Goal: Navigation & Orientation: Find specific page/section

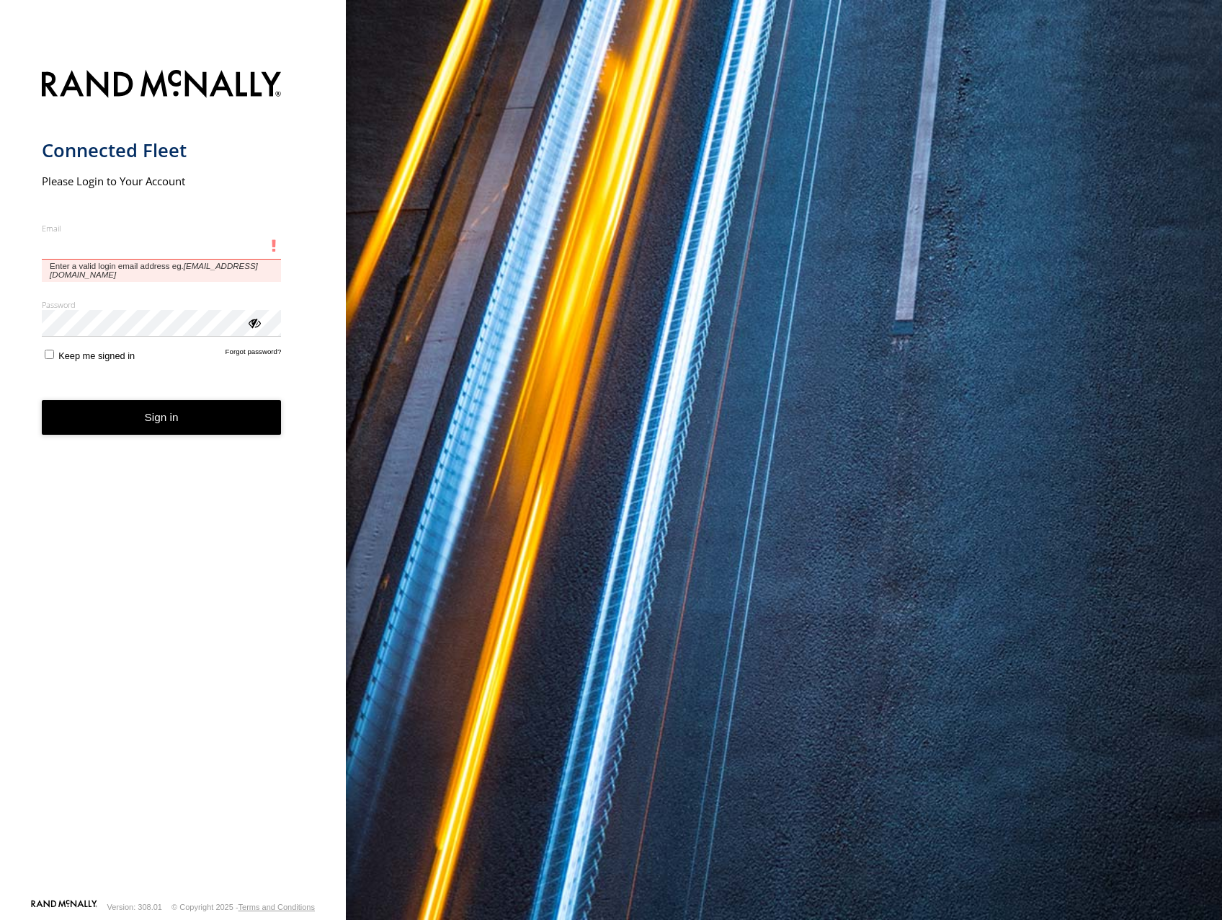
type input "**********"
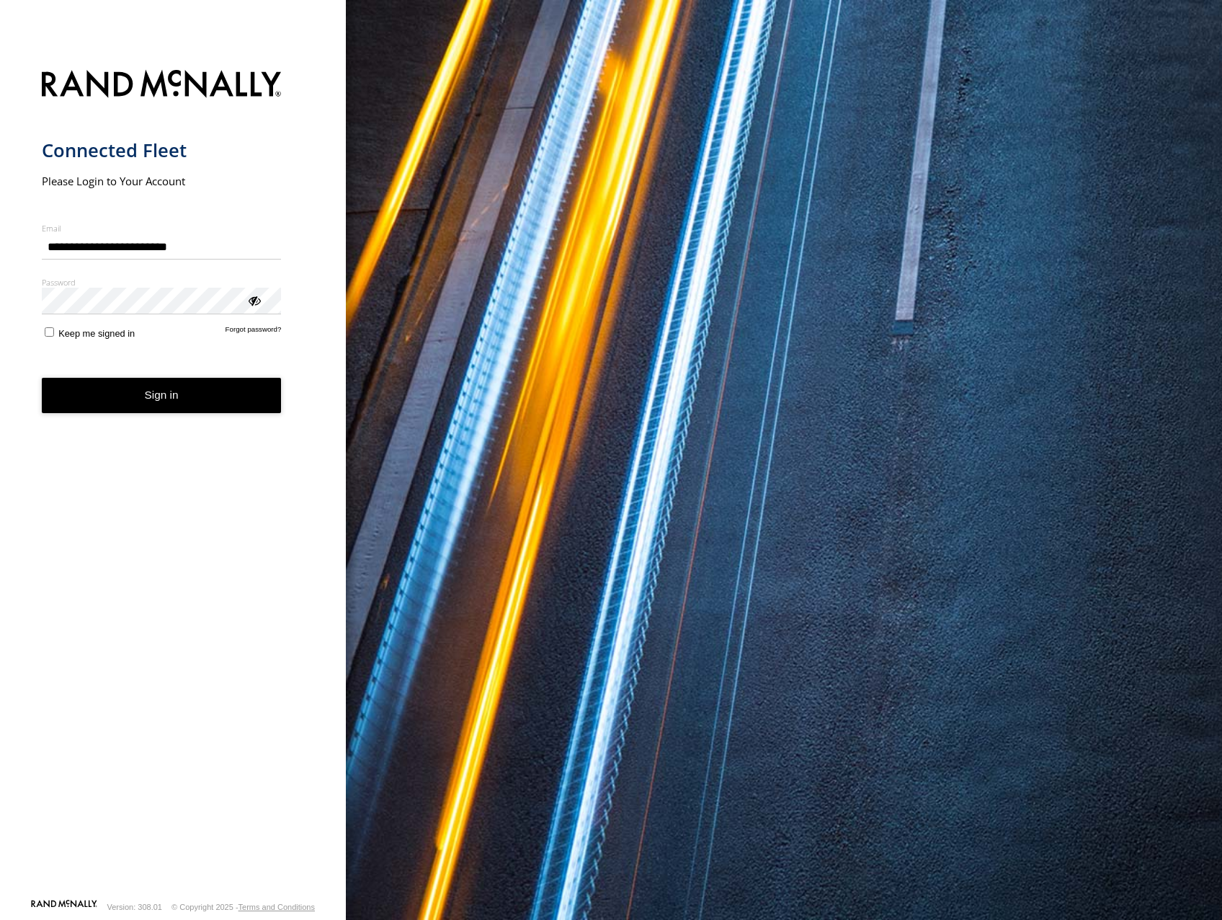
click at [172, 221] on button "Sign in" at bounding box center [162, 395] width 240 height 35
click at [175, 221] on button "Sign in" at bounding box center [162, 395] width 240 height 35
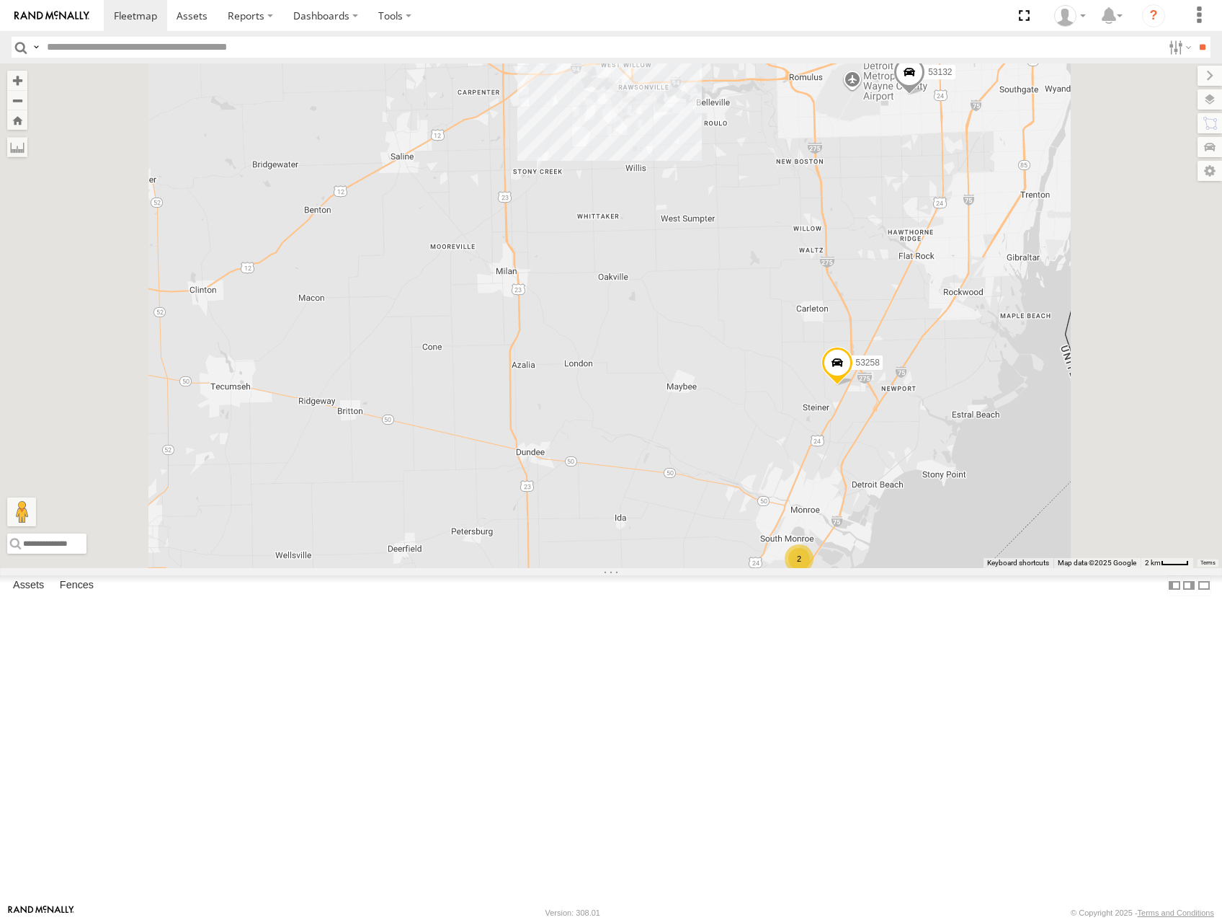
drag, startPoint x: 917, startPoint y: 324, endPoint x: 905, endPoint y: 601, distance: 277.7
click at [905, 567] on div "53152 53281 53271 53216 53101 53253 53274 53249 53215 53204 53248 53106 53149 5…" at bounding box center [611, 315] width 1222 height 504
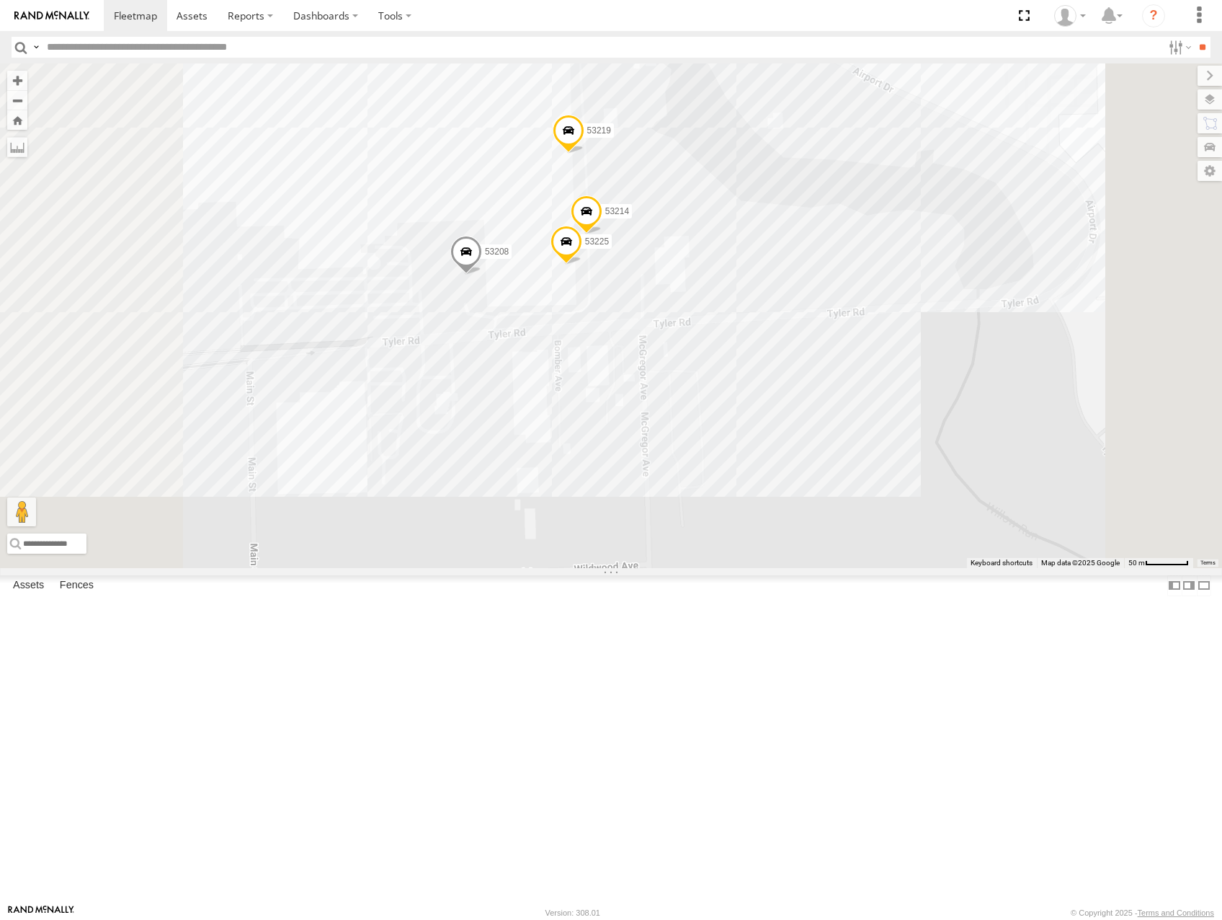
drag, startPoint x: 835, startPoint y: 334, endPoint x: 880, endPoint y: 368, distance: 55.6
click at [880, 368] on div "53152 53281 53271 53216 53101 53253 53274 53249 53215 53204 53248 53106 53149 5…" at bounding box center [611, 315] width 1222 height 504
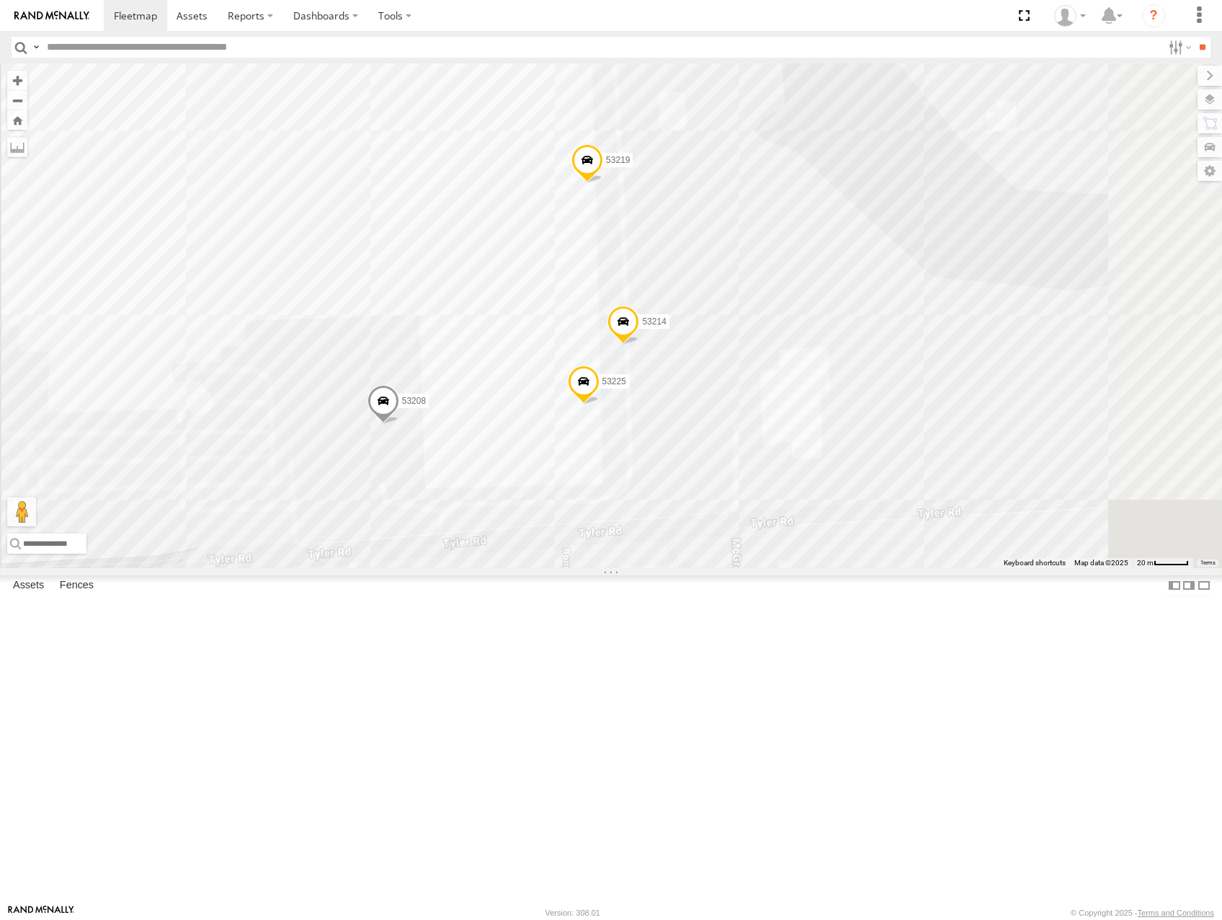
drag, startPoint x: 876, startPoint y: 361, endPoint x: 923, endPoint y: 361, distance: 46.8
click at [923, 361] on div "53152 53281 53271 53216 53101 53253 53274 53249 53215 53204 53248 53106 53149 5…" at bounding box center [611, 315] width 1222 height 504
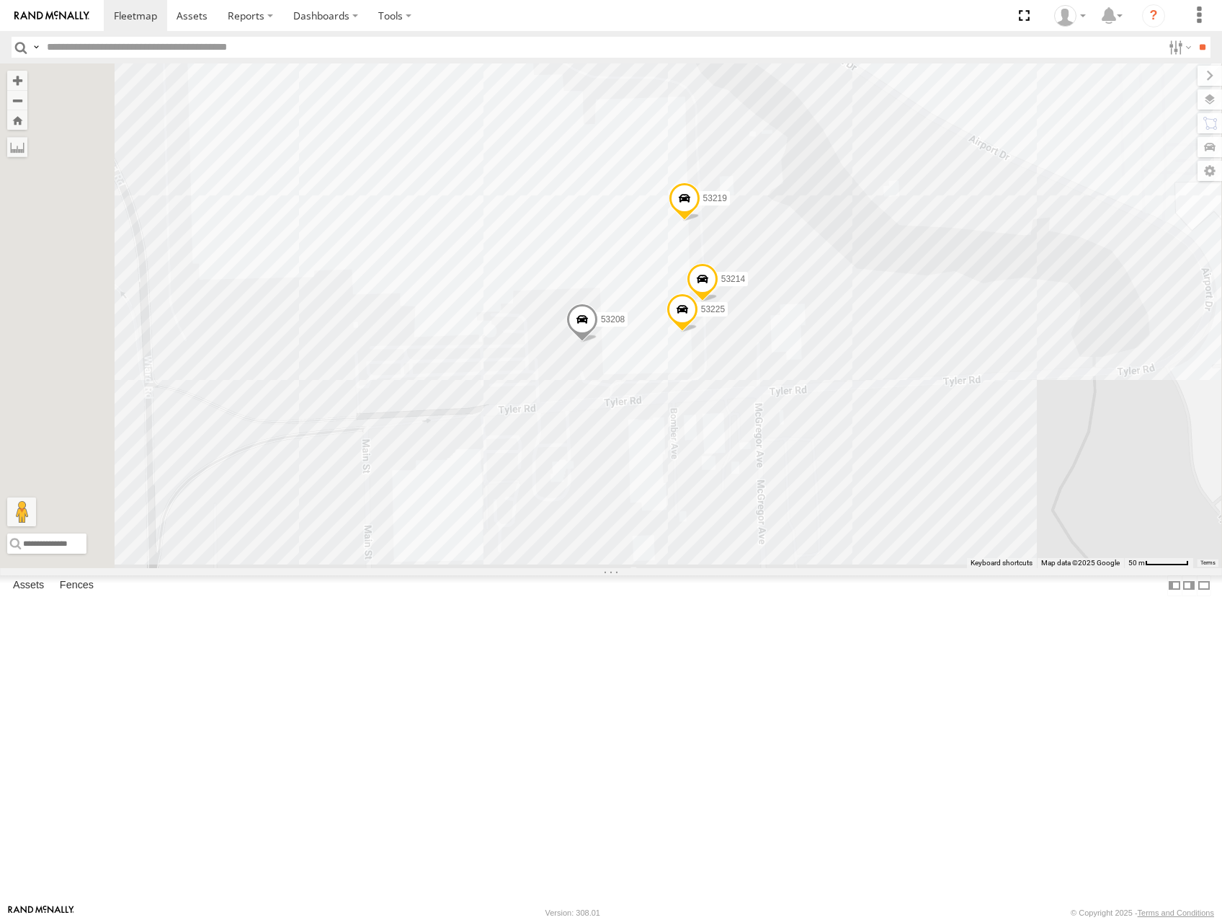
drag, startPoint x: 987, startPoint y: 356, endPoint x: 987, endPoint y: 399, distance: 42.5
click at [987, 399] on div "53152 53281 53271 53216 53101 53253 53274 53249 53215 53204 53248 53106 53149 5…" at bounding box center [611, 315] width 1222 height 504
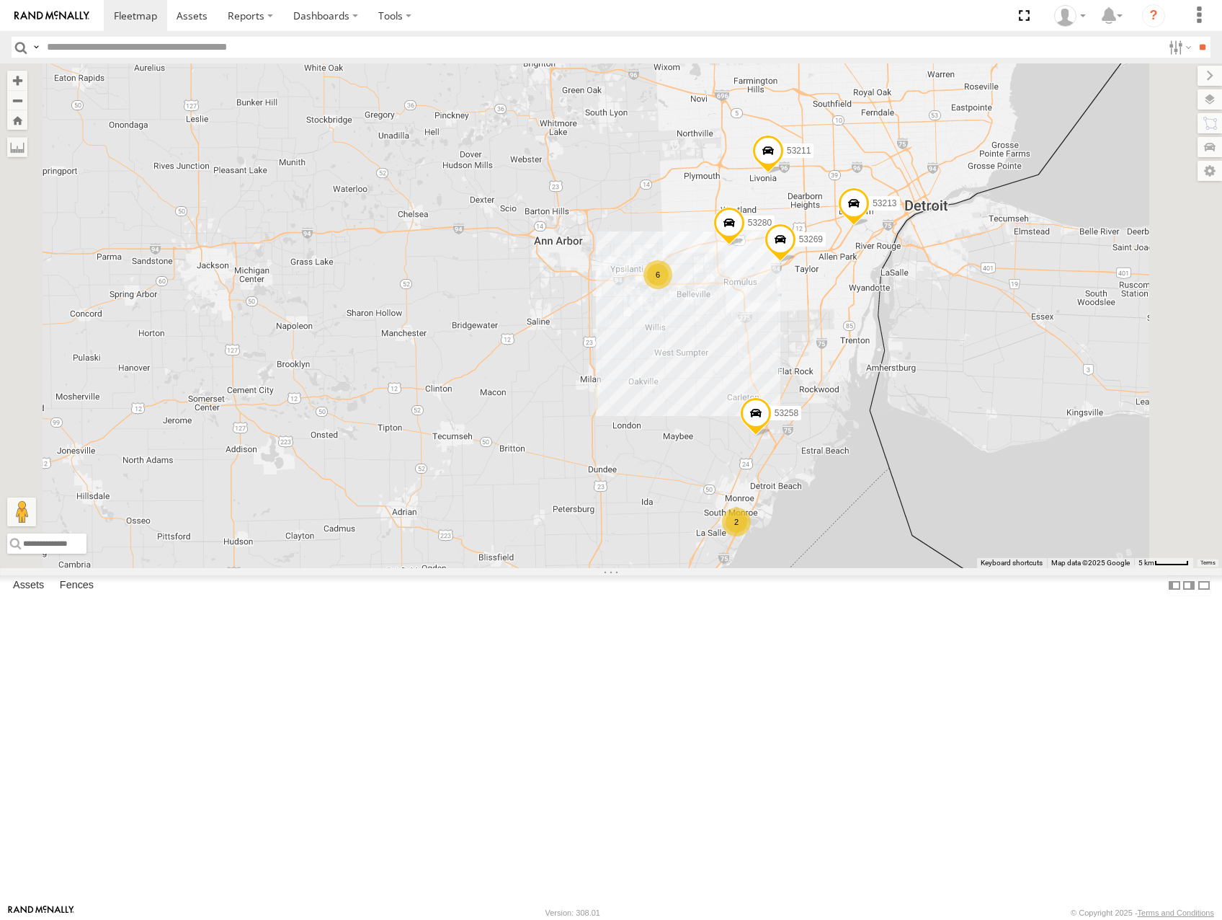
drag, startPoint x: 950, startPoint y: 341, endPoint x: 943, endPoint y: 371, distance: 31.1
click at [784, 174] on span at bounding box center [768, 154] width 32 height 39
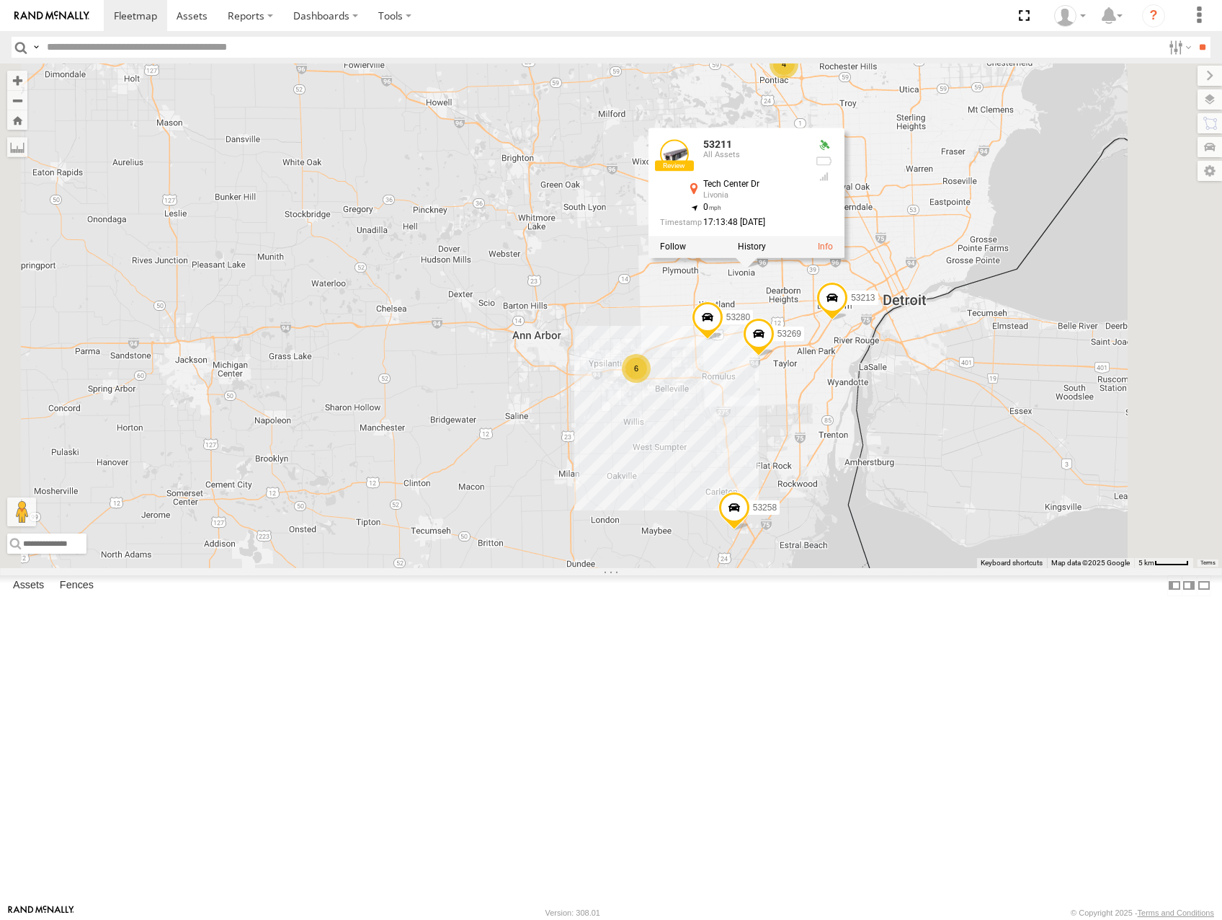
click at [1076, 509] on div "53152 53281 53271 53216 53101 53253 53274 53249 53215 53204 53248 53106 53149 5…" at bounding box center [611, 315] width 1222 height 504
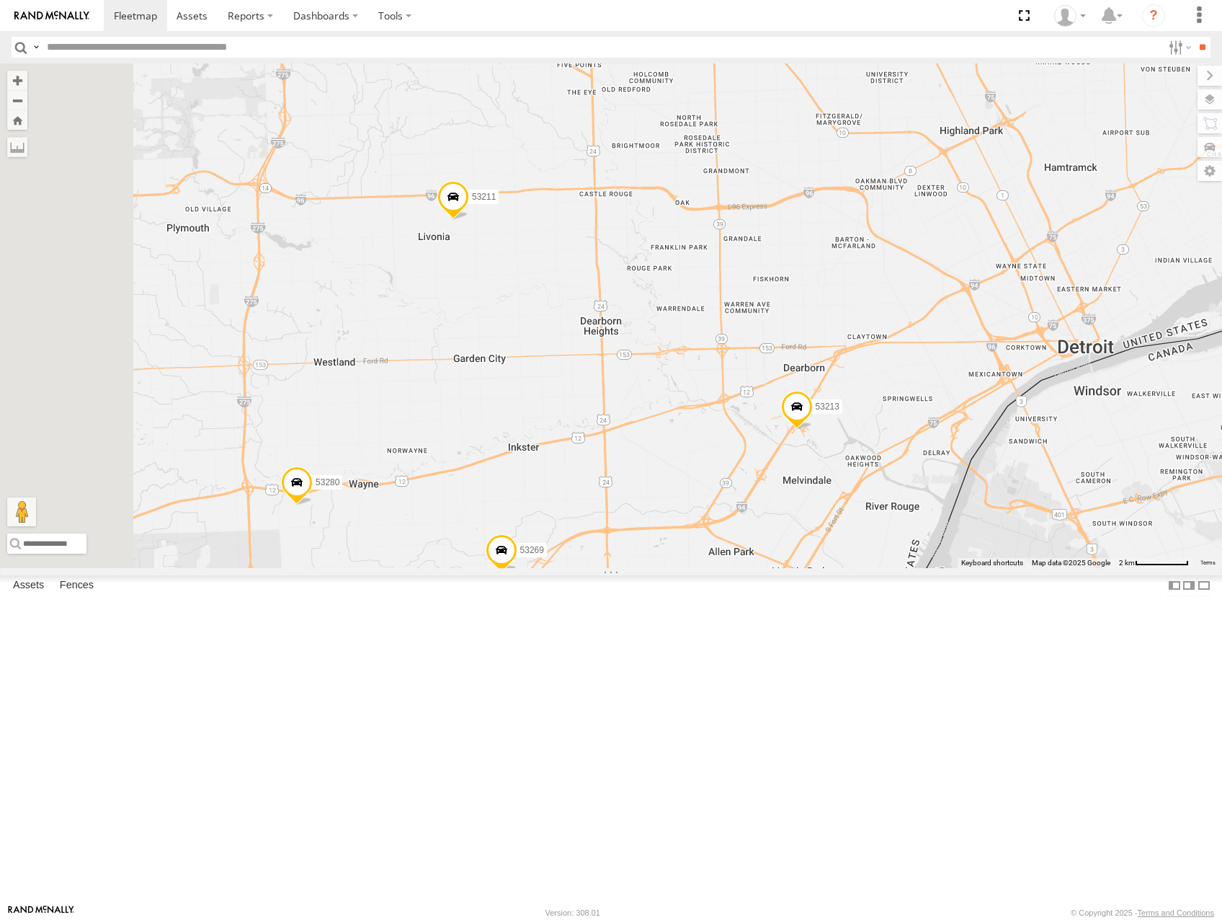
drag, startPoint x: 730, startPoint y: 405, endPoint x: 891, endPoint y: 488, distance: 180.8
click at [903, 491] on div "53152 53281 53271 53216 53101 53253 53274 53249 53215 53204 53248 53106 53149 5…" at bounding box center [611, 315] width 1222 height 504
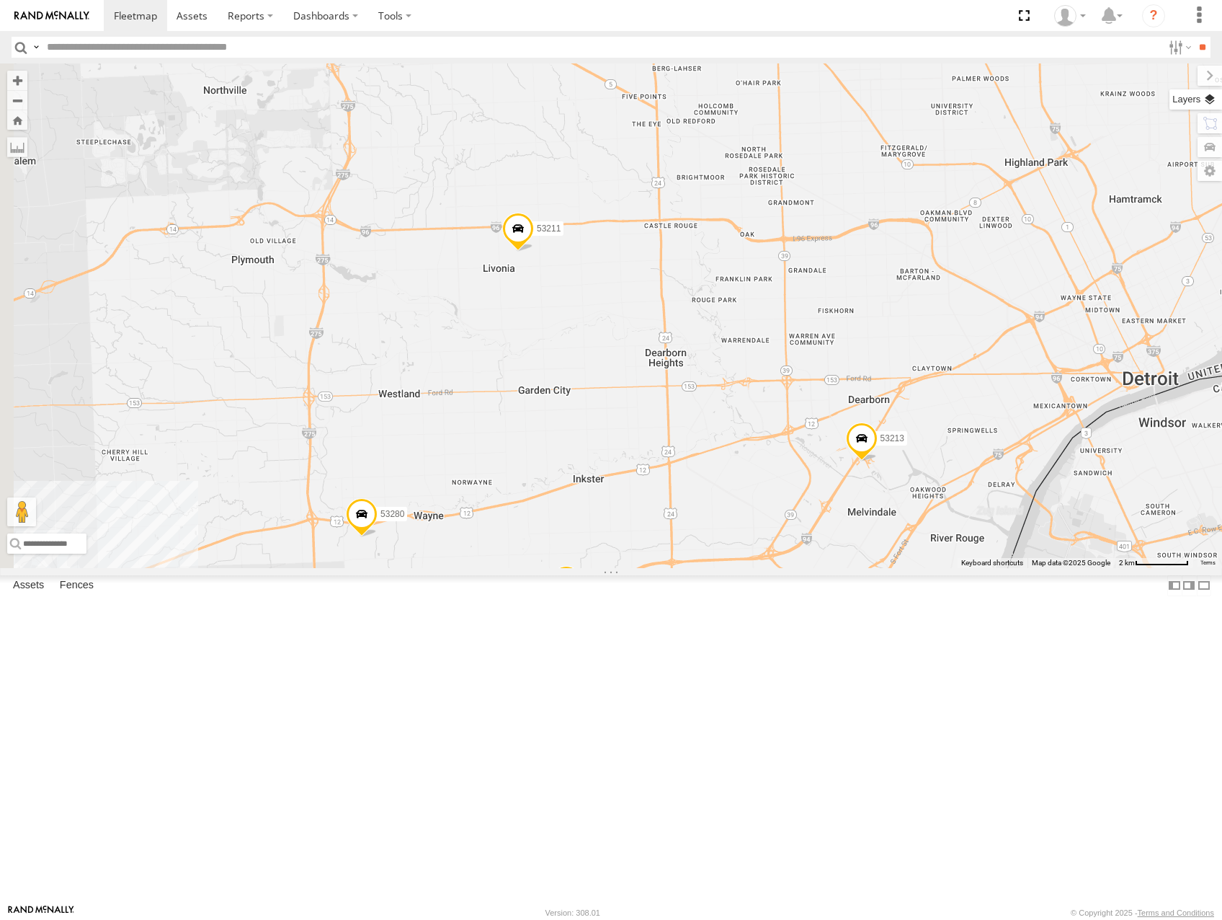
click at [1215, 92] on label at bounding box center [1196, 99] width 53 height 20
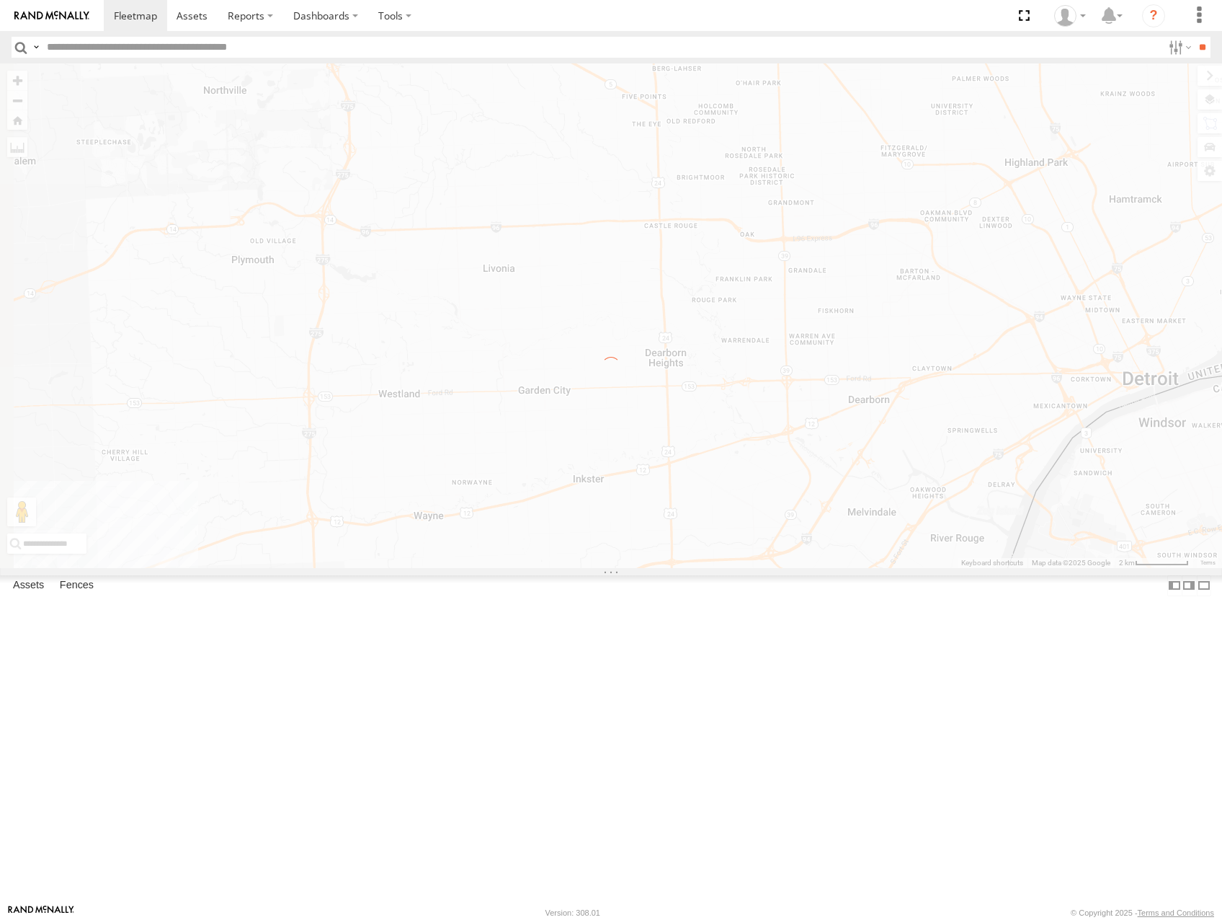
click at [0, 0] on span "Basemaps" at bounding box center [0, 0] width 0 height 0
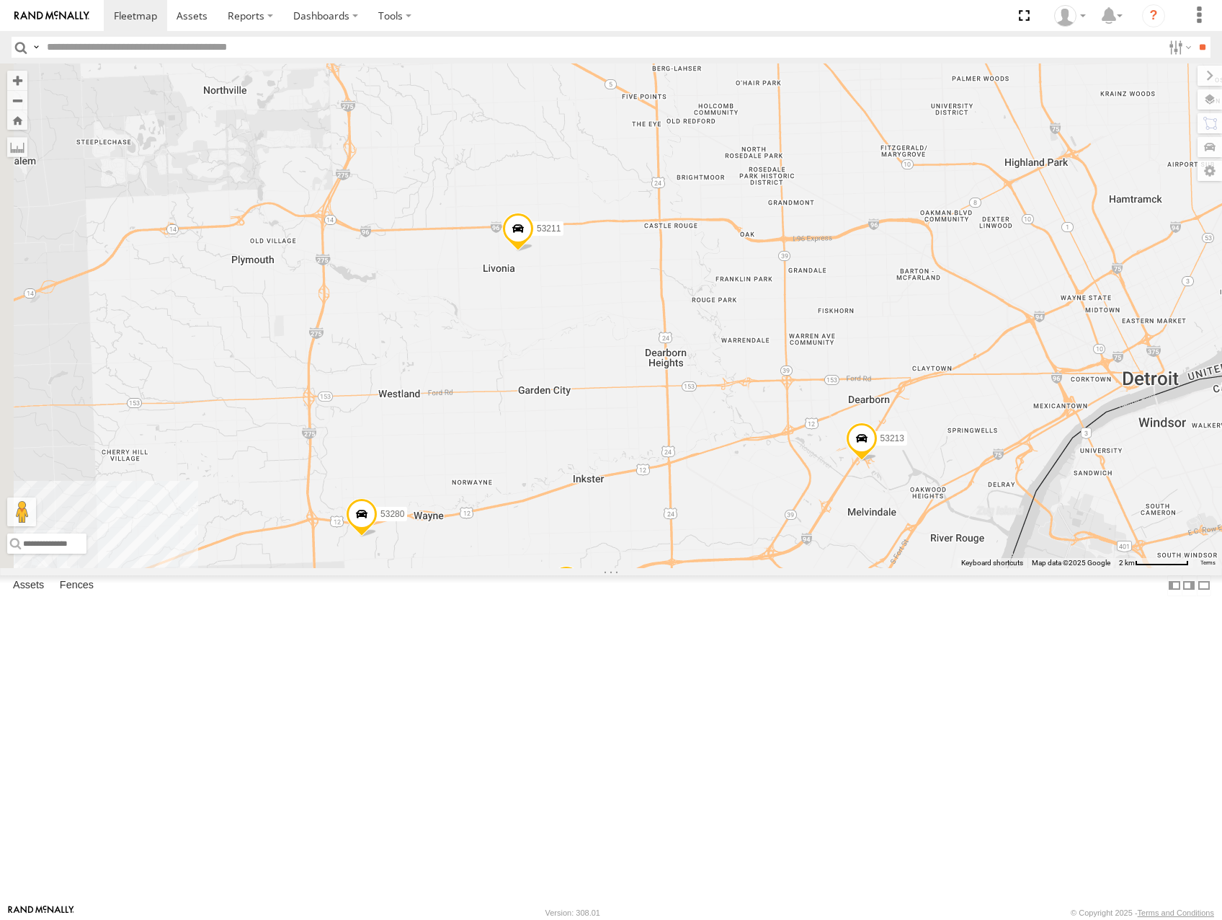
click at [0, 0] on span "Satellite" at bounding box center [0, 0] width 0 height 0
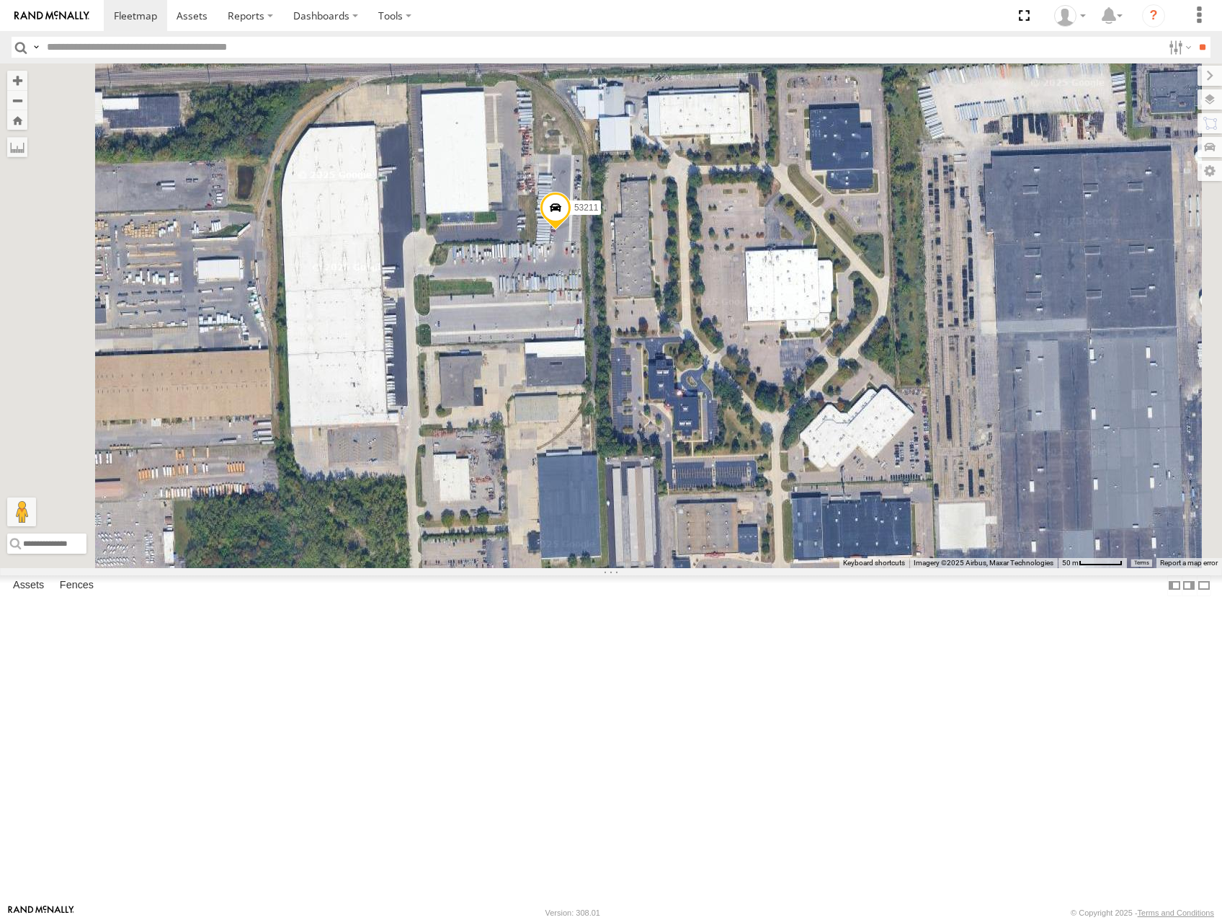
drag, startPoint x: 756, startPoint y: 385, endPoint x: 778, endPoint y: 432, distance: 51.9
click at [778, 432] on div "53280 53213 53269 53211" at bounding box center [611, 315] width 1222 height 504
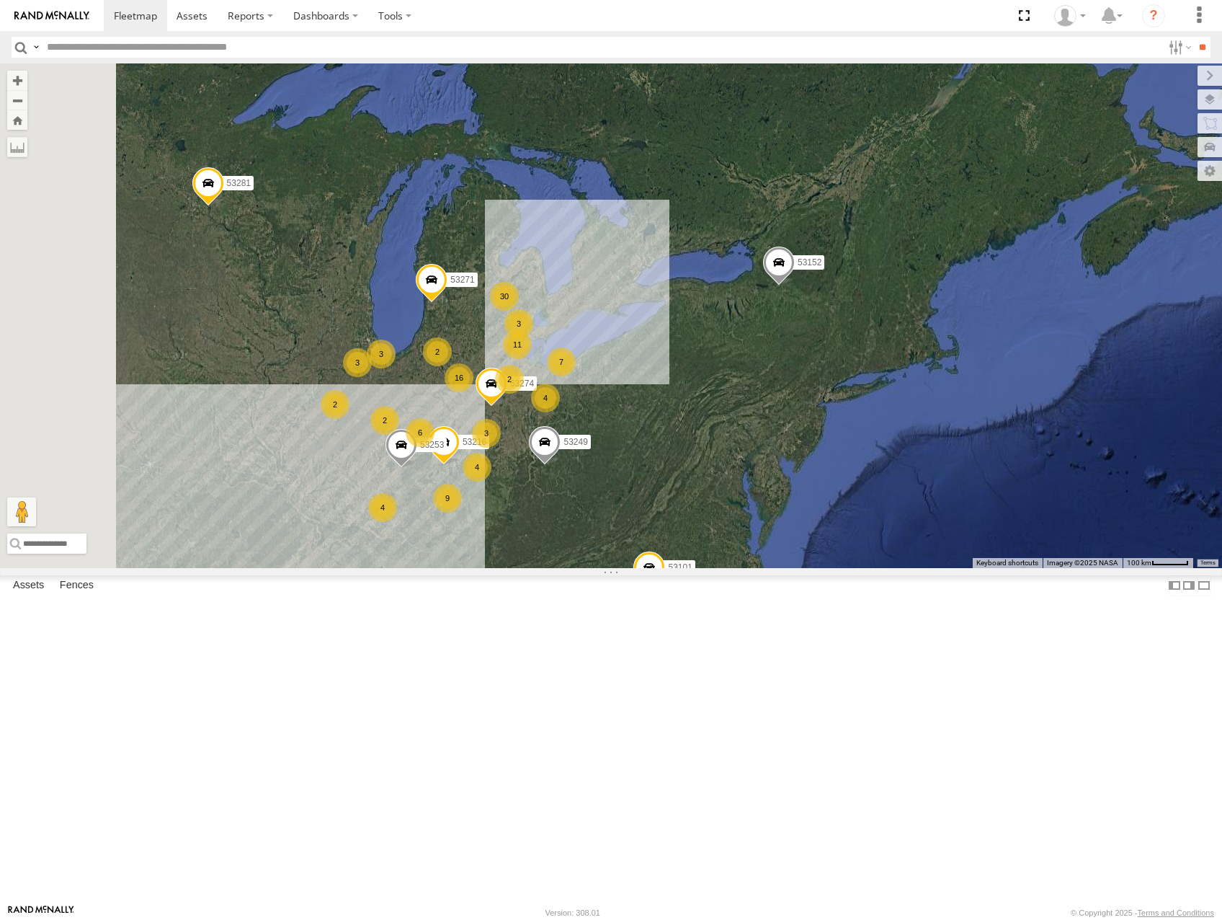
click at [444, 450] on span "53253" at bounding box center [432, 445] width 24 height 10
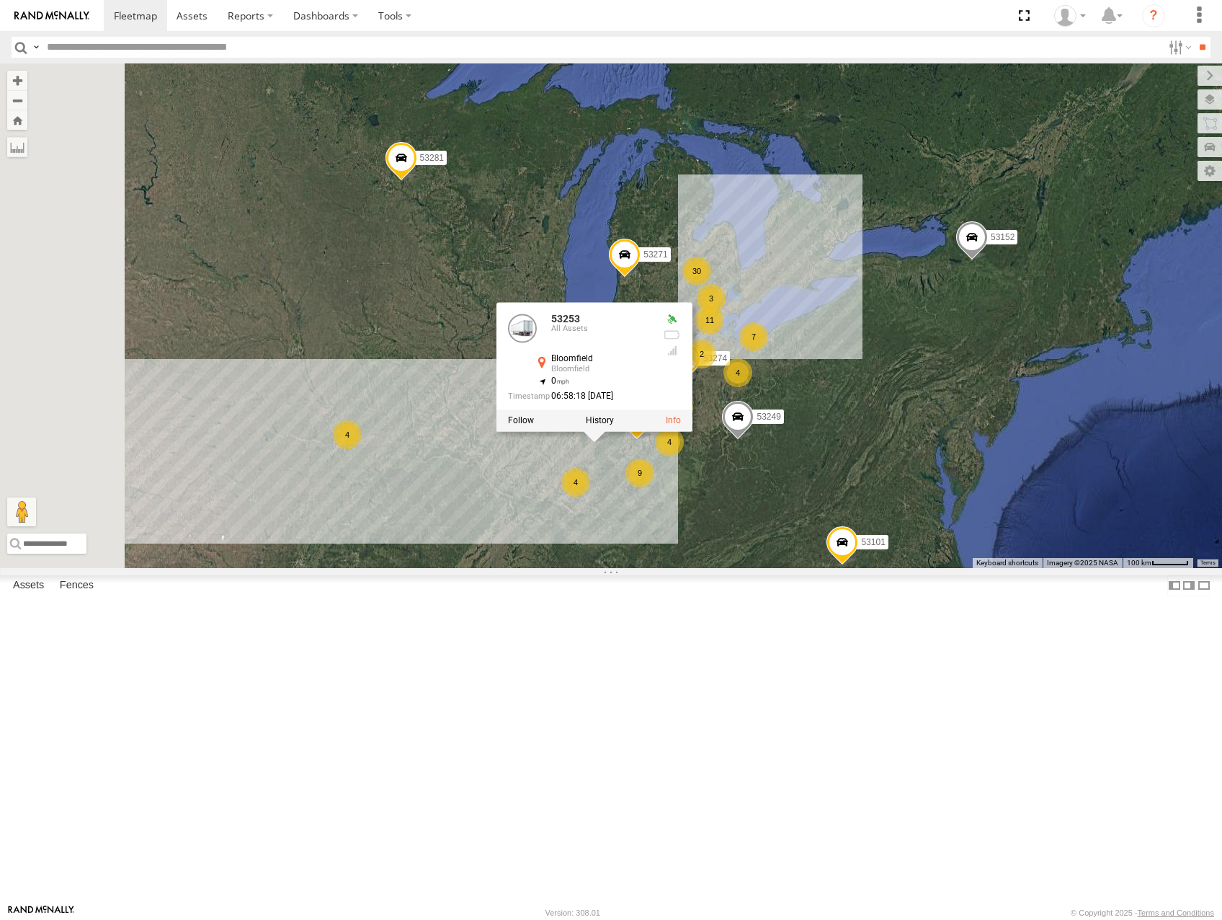
drag, startPoint x: 620, startPoint y: 640, endPoint x: 712, endPoint y: 636, distance: 91.6
click at [716, 567] on div "30 4 4 16 2 53271 11 53216 3 4 7 6 9 2 3 2 2 53101 3 53152 53253 53274 53249 3 …" at bounding box center [611, 315] width 1222 height 504
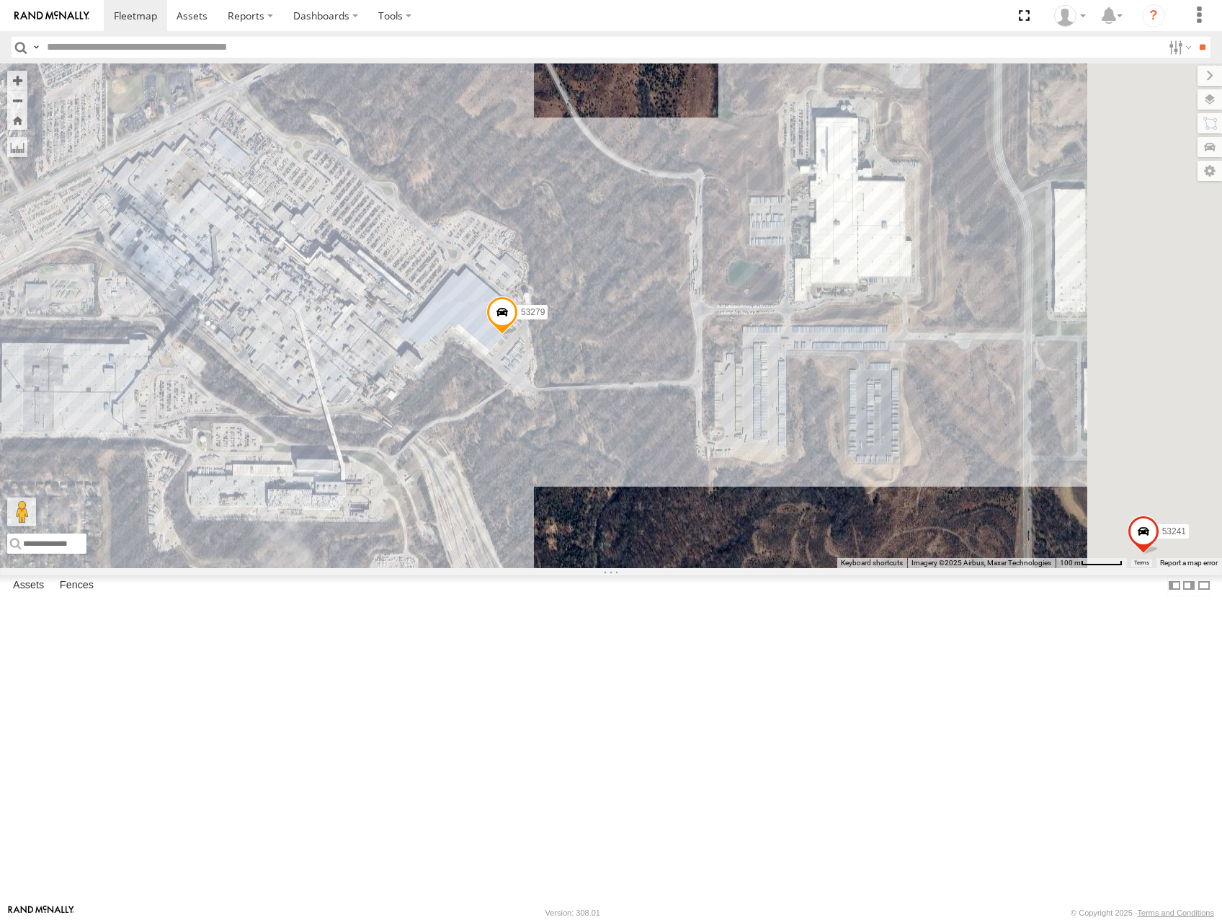
drag, startPoint x: 815, startPoint y: 535, endPoint x: 633, endPoint y: 503, distance: 185.2
click at [635, 506] on div "53271 53216 53101 53152 53253 53274 53249 53281 53253 All Assets Bloomfield Blo…" at bounding box center [611, 315] width 1222 height 504
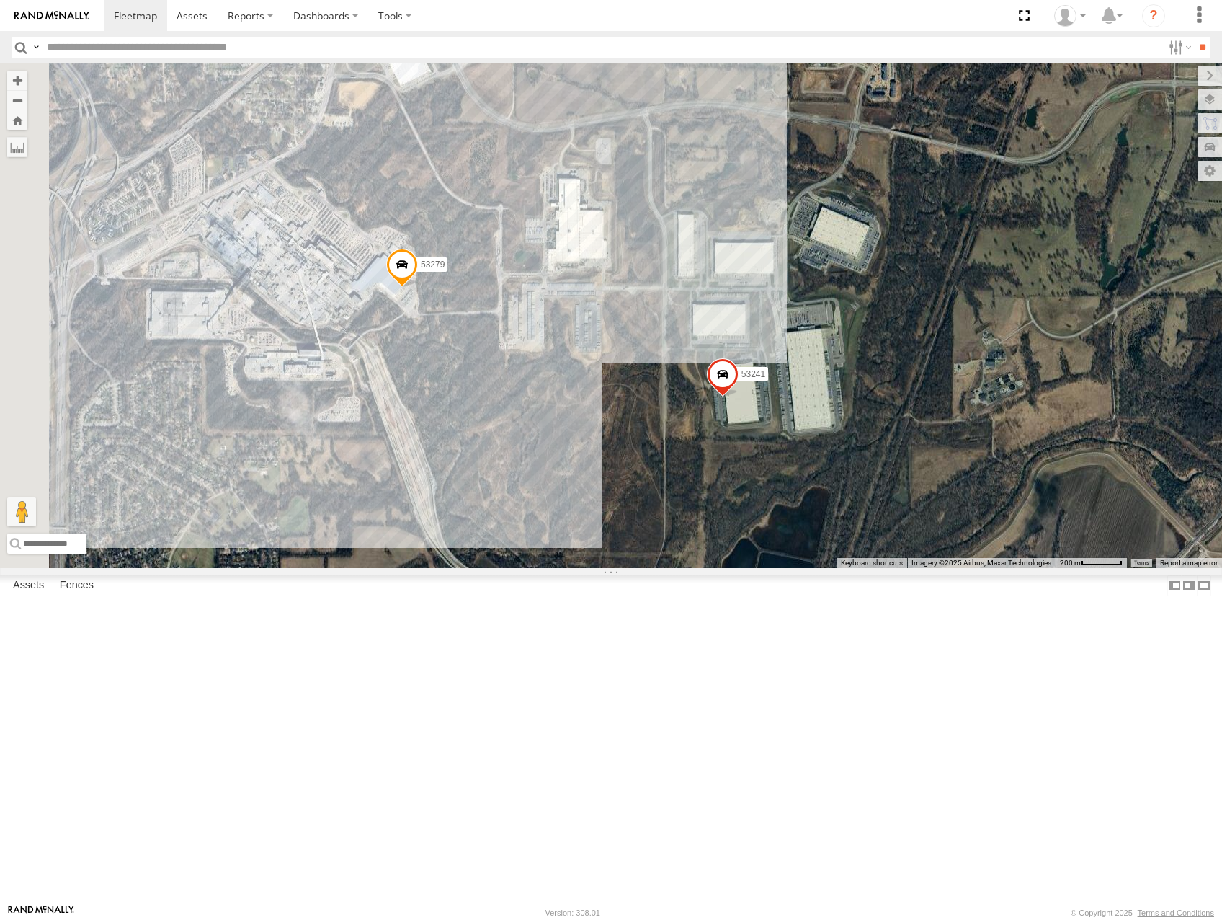
drag, startPoint x: 779, startPoint y: 556, endPoint x: 835, endPoint y: 559, distance: 56.3
click at [835, 559] on div "53271 53216 53101 53152 53253 53274 53249 53281 53253 All Assets Bloomfield Blo…" at bounding box center [611, 315] width 1222 height 504
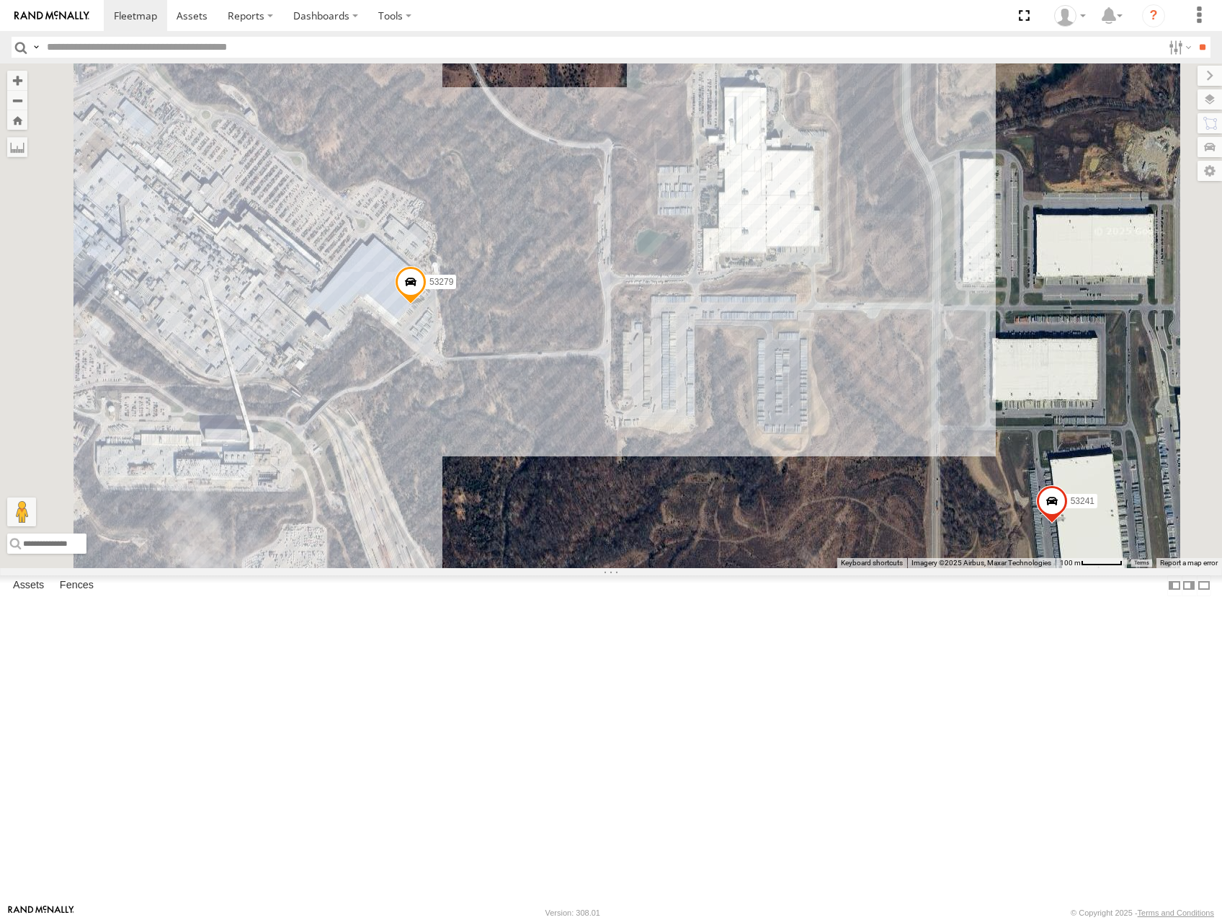
click at [427, 305] on span at bounding box center [411, 285] width 32 height 39
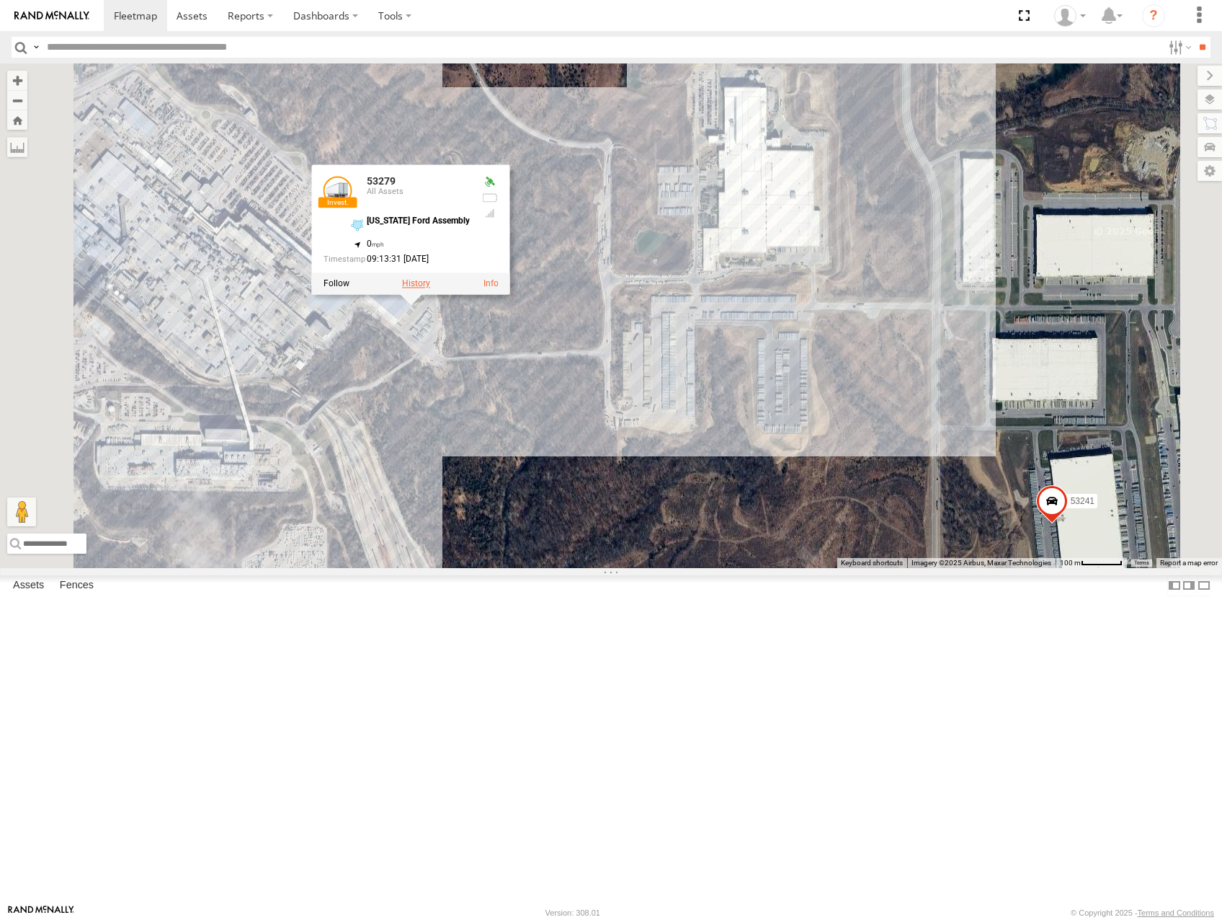
click at [430, 288] on label at bounding box center [416, 283] width 28 height 10
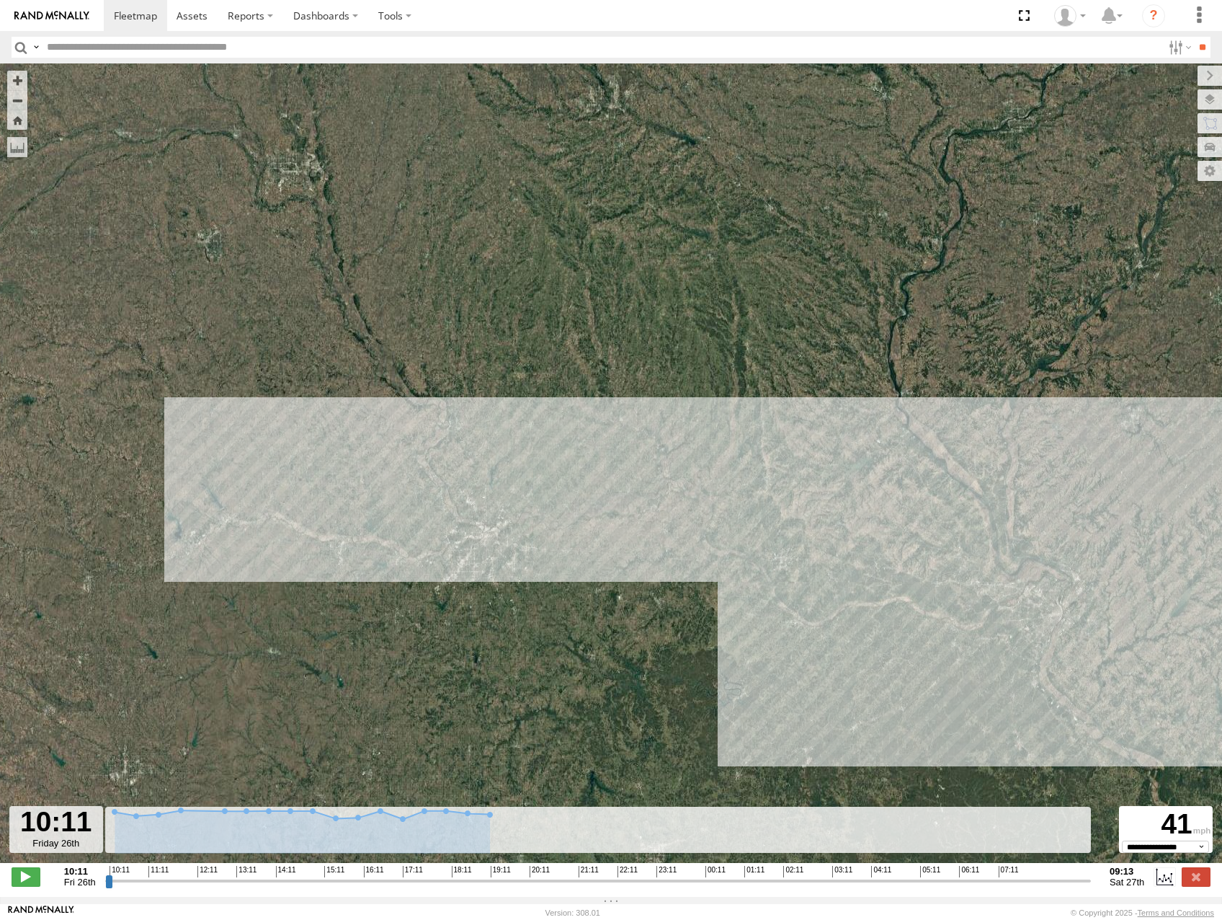
drag, startPoint x: 227, startPoint y: 620, endPoint x: 696, endPoint y: 632, distance: 469.3
click at [696, 632] on div "53279" at bounding box center [611, 470] width 1222 height 814
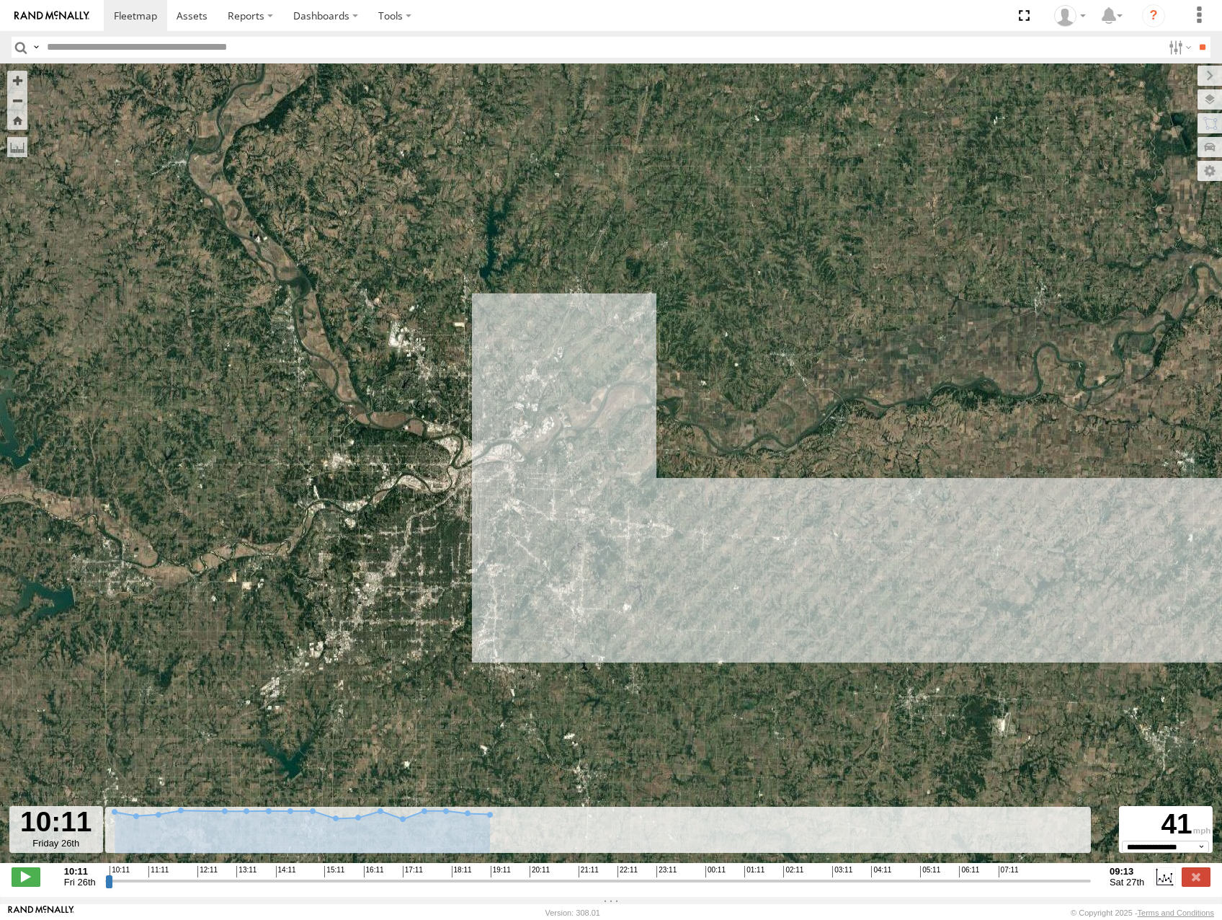
click at [0, 0] on span "Roadmap" at bounding box center [0, 0] width 0 height 0
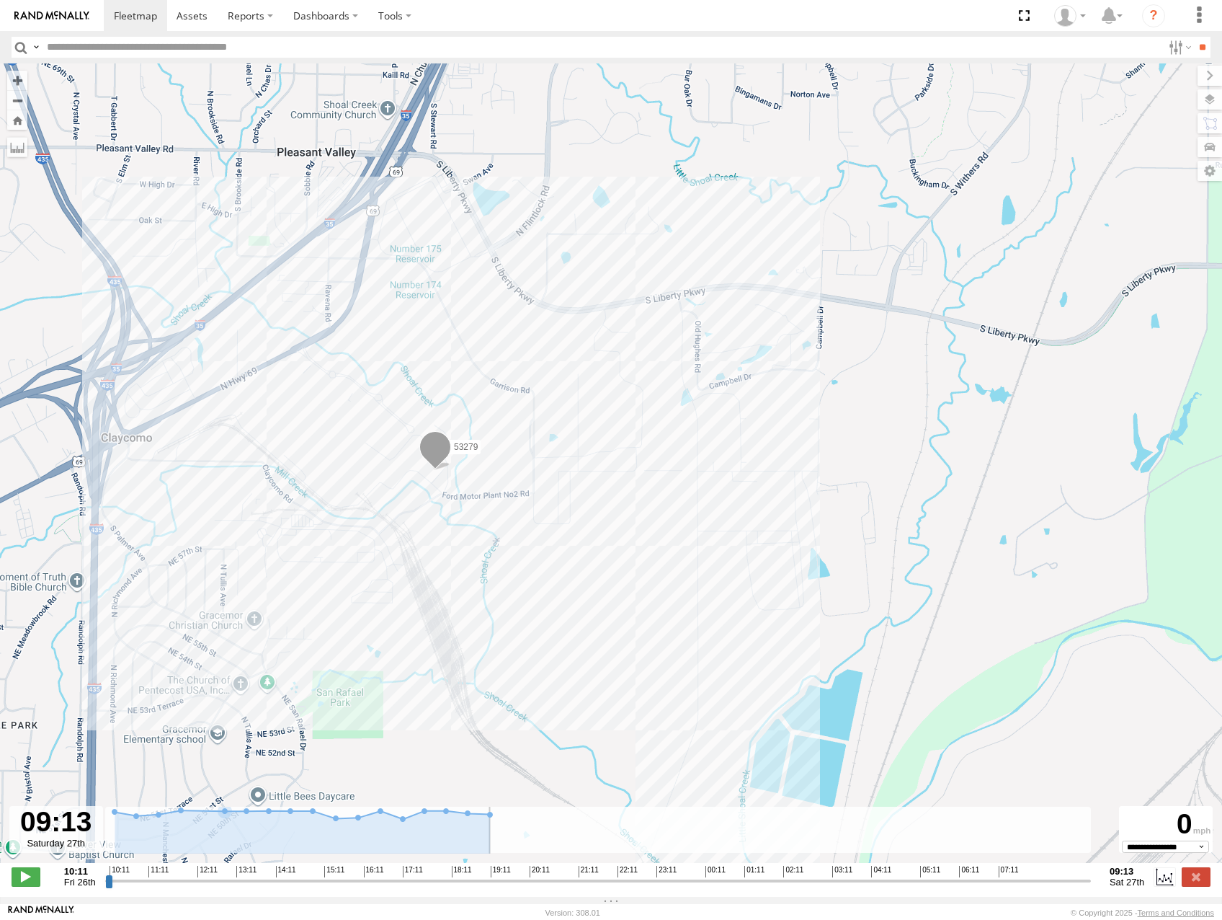
drag, startPoint x: 107, startPoint y: 890, endPoint x: 1121, endPoint y: 916, distance: 1015.0
type input "**********"
click at [1091, 887] on input "range" at bounding box center [598, 880] width 986 height 14
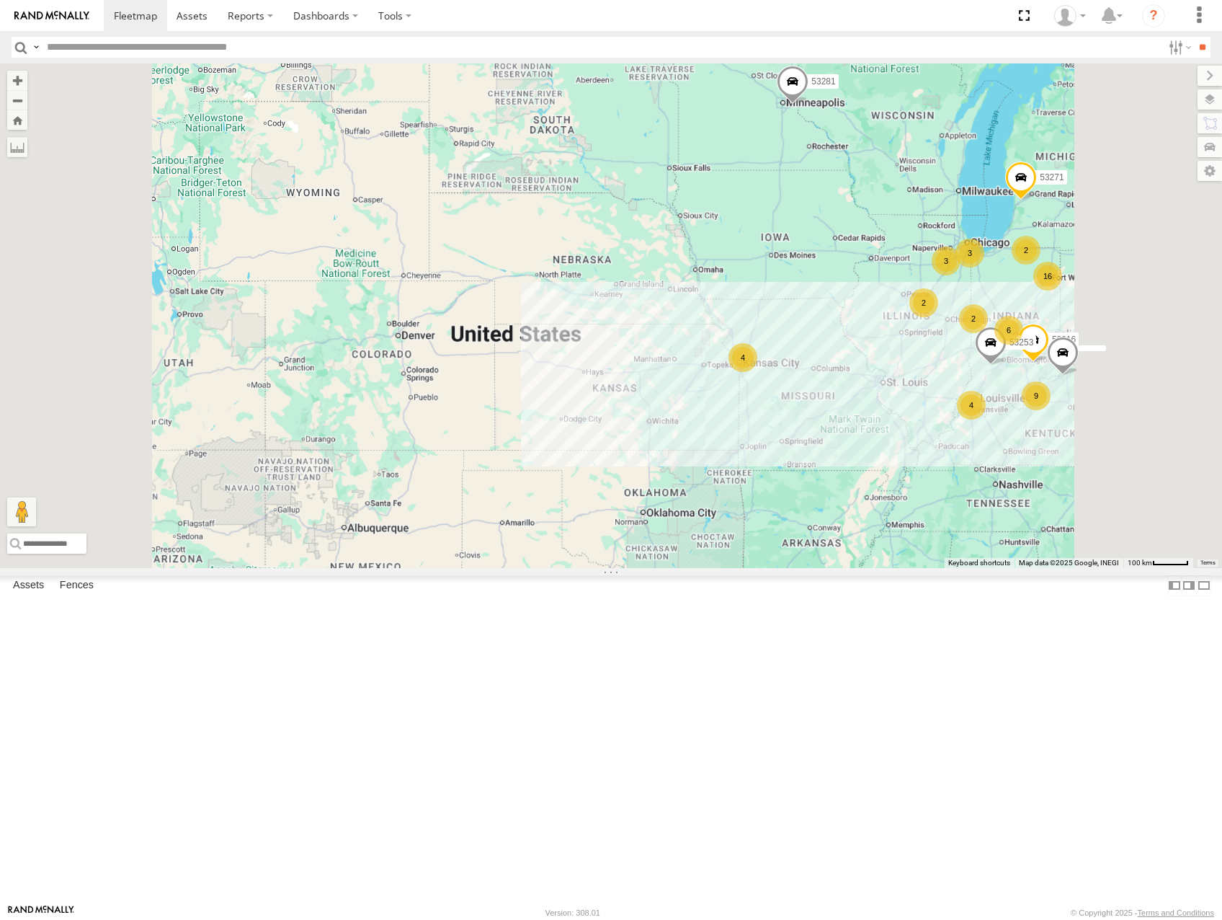
drag, startPoint x: 1046, startPoint y: 497, endPoint x: 619, endPoint y: 463, distance: 427.9
click at [612, 466] on div "4 16 2 53271 53216 3 6 9 4 2 3 2 53253 53281" at bounding box center [611, 315] width 1222 height 504
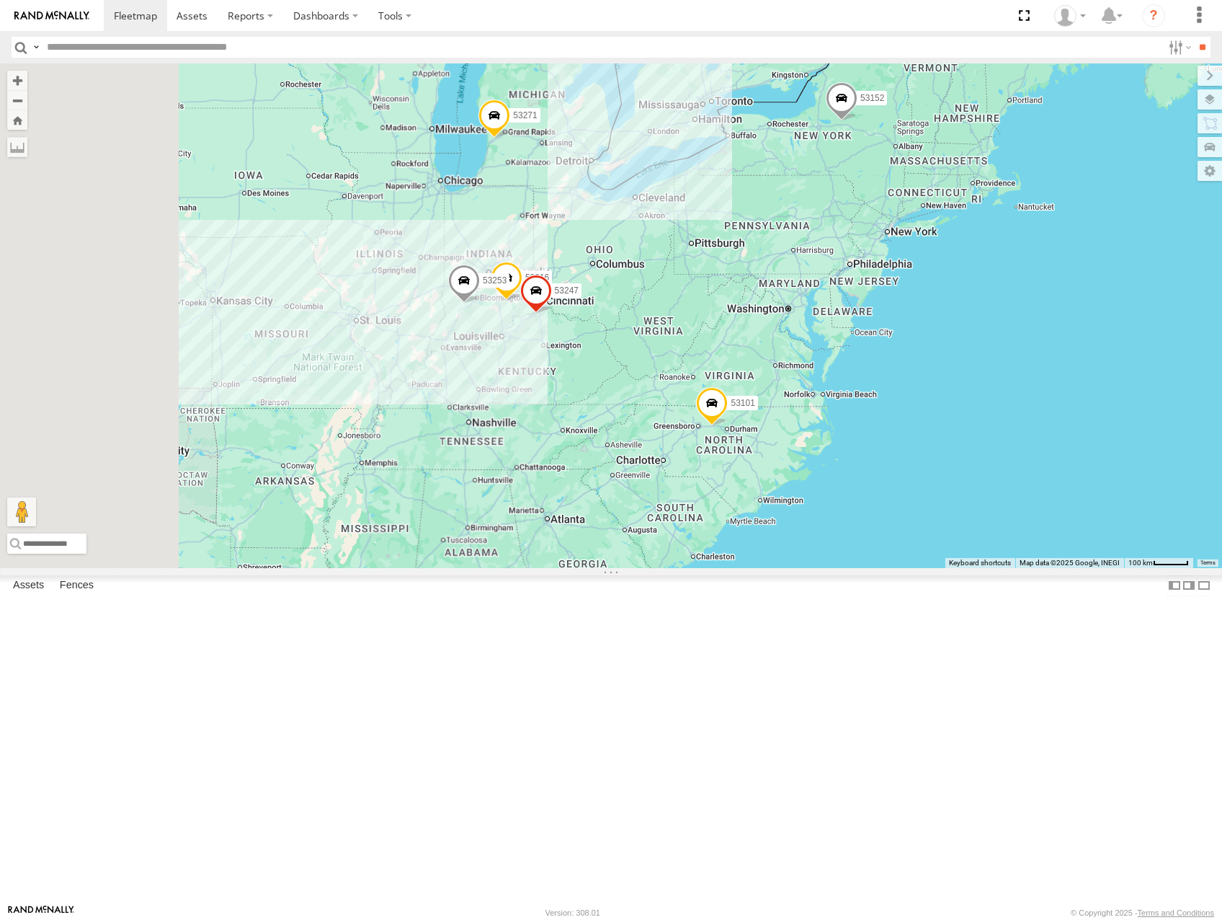
drag, startPoint x: 631, startPoint y: 458, endPoint x: 1148, endPoint y: 500, distance: 519.1
click at [1148, 500] on div "53271 53216 53247 53253 53281 53101 53152" at bounding box center [611, 315] width 1222 height 504
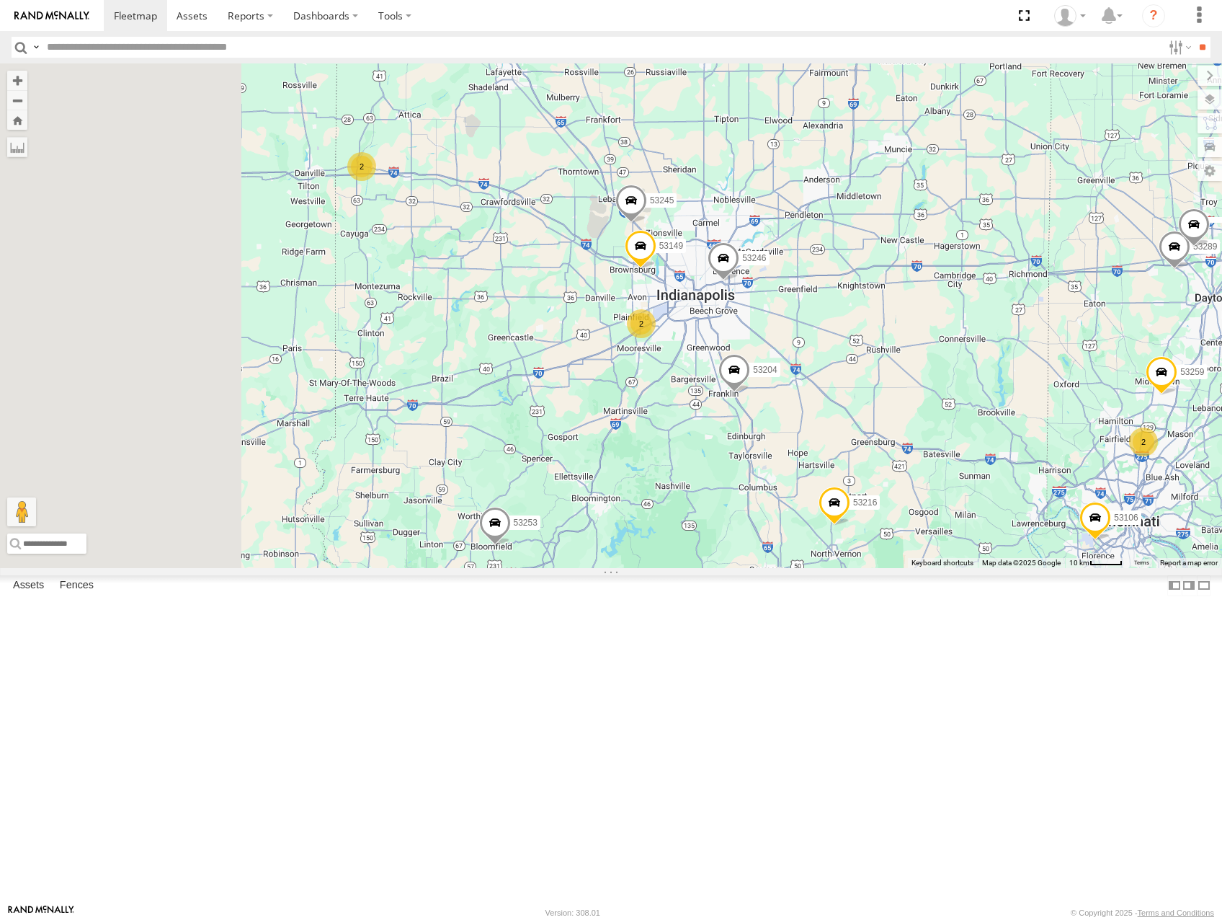
drag, startPoint x: 556, startPoint y: 309, endPoint x: 953, endPoint y: 509, distance: 444.4
click at [966, 515] on div "53271 53216 53253 53281 53101 53152 53274 53249 53215 53204 53248 53106 53149 5…" at bounding box center [611, 315] width 1222 height 504
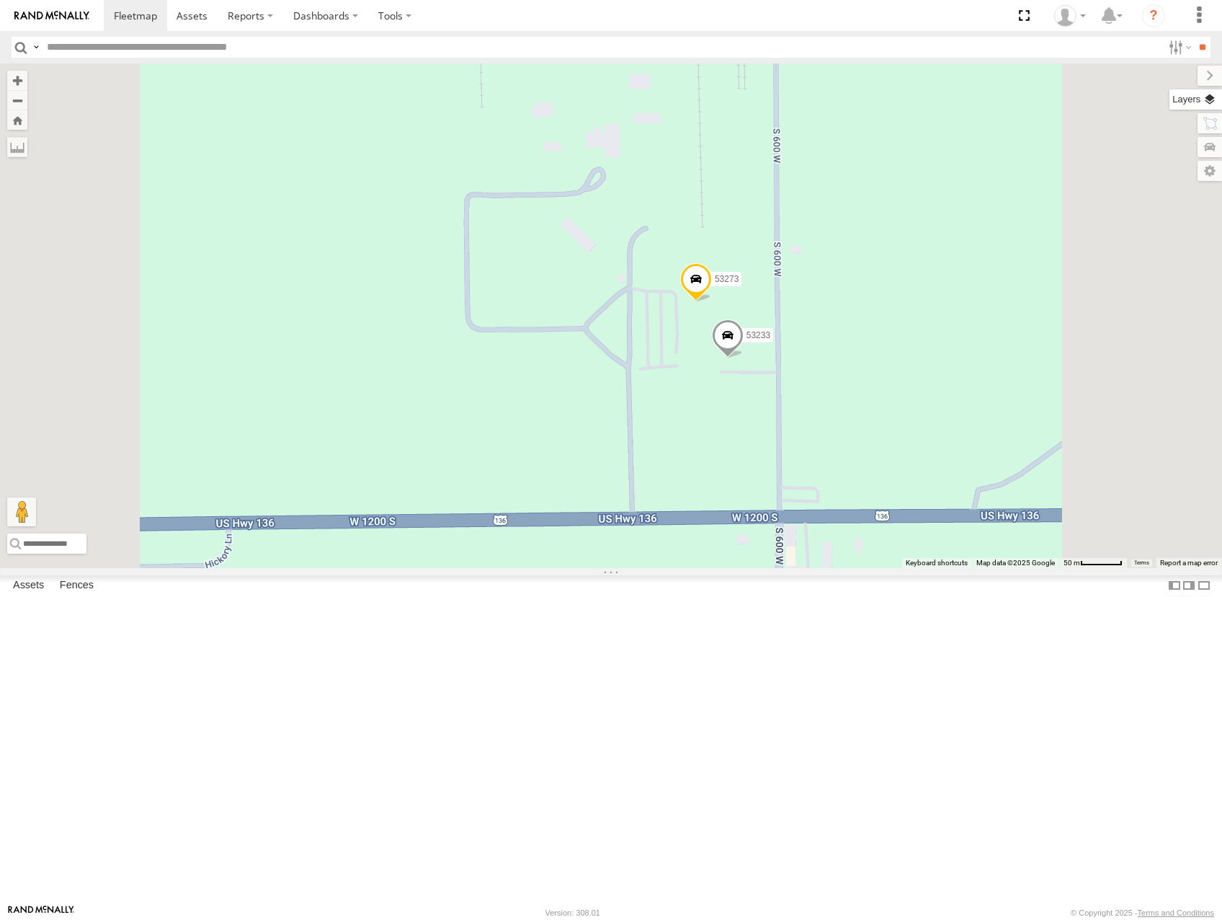
click at [1209, 94] on label at bounding box center [1196, 99] width 53 height 20
click at [0, 0] on span "Basemaps" at bounding box center [0, 0] width 0 height 0
click at [0, 0] on span "Satellite" at bounding box center [0, 0] width 0 height 0
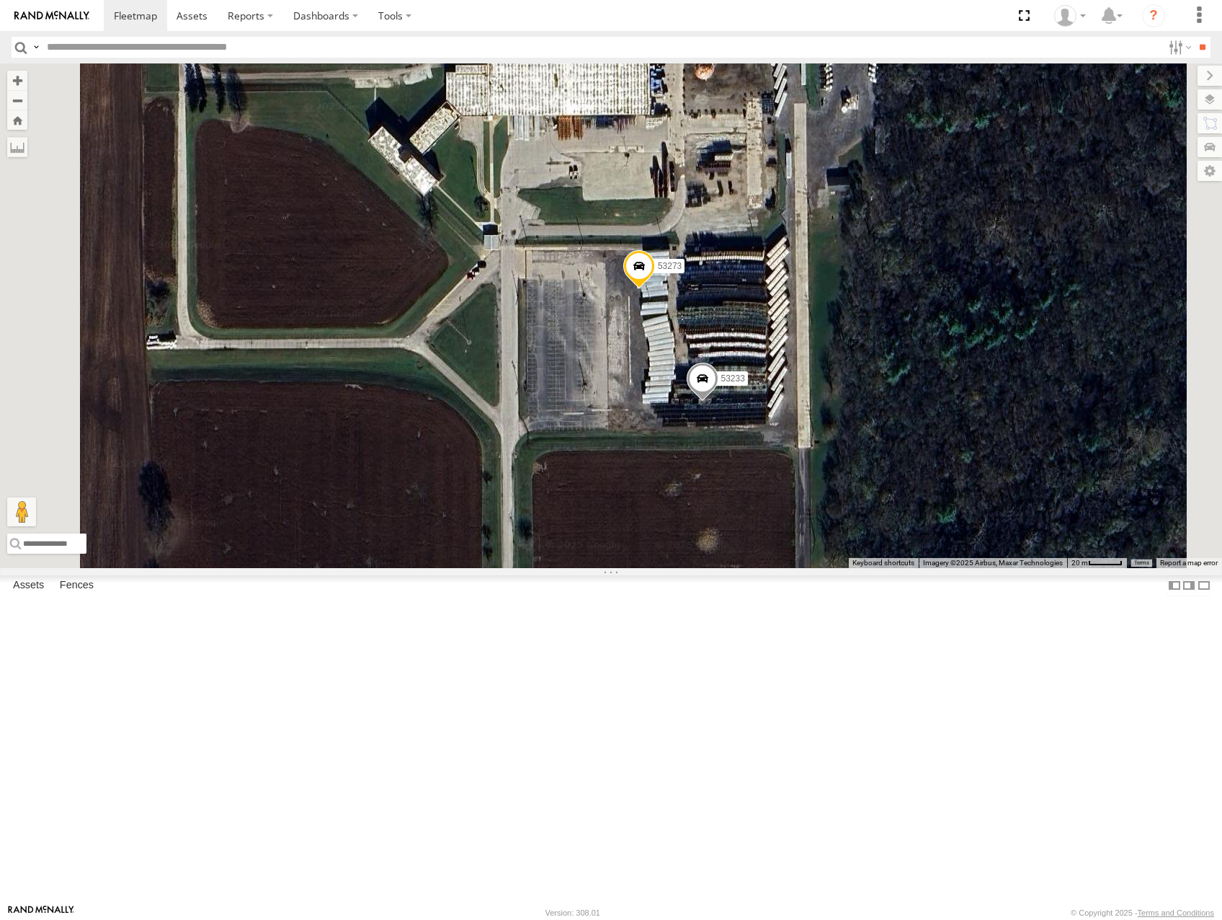
click at [719, 401] on span at bounding box center [703, 381] width 32 height 39
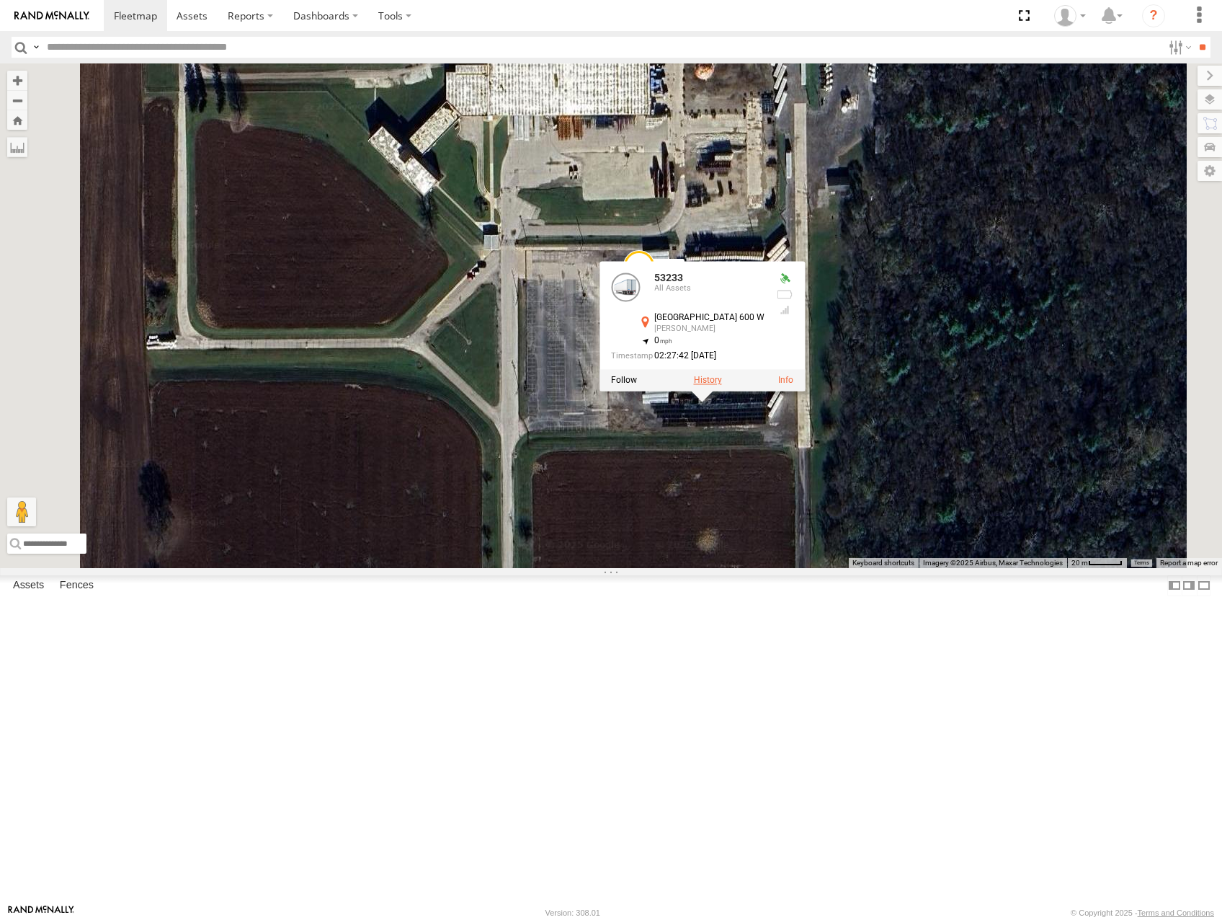
click at [722, 385] on label at bounding box center [708, 380] width 28 height 10
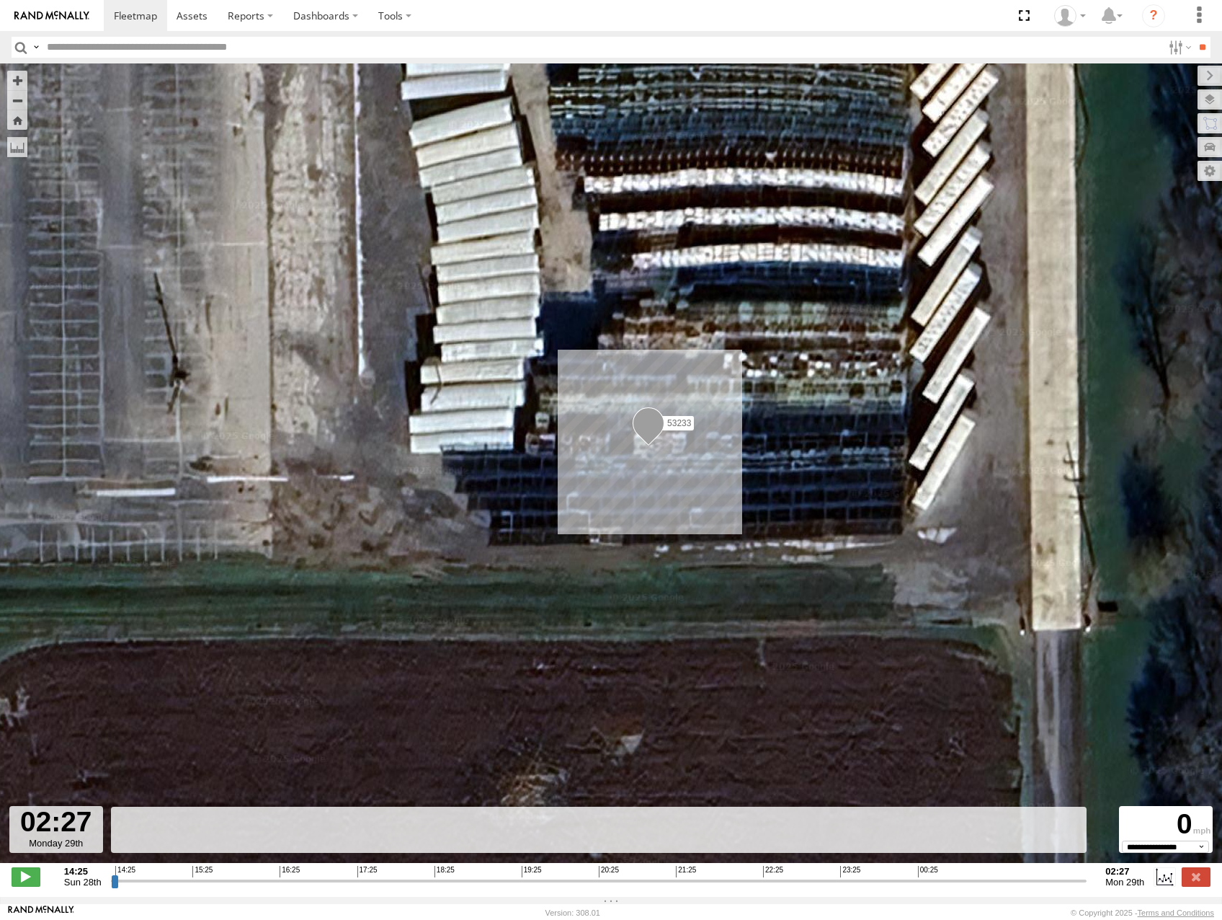
drag, startPoint x: 114, startPoint y: 889, endPoint x: 1081, endPoint y: 845, distance: 968.2
type input "**********"
click at [1087, 876] on input "range" at bounding box center [599, 880] width 976 height 14
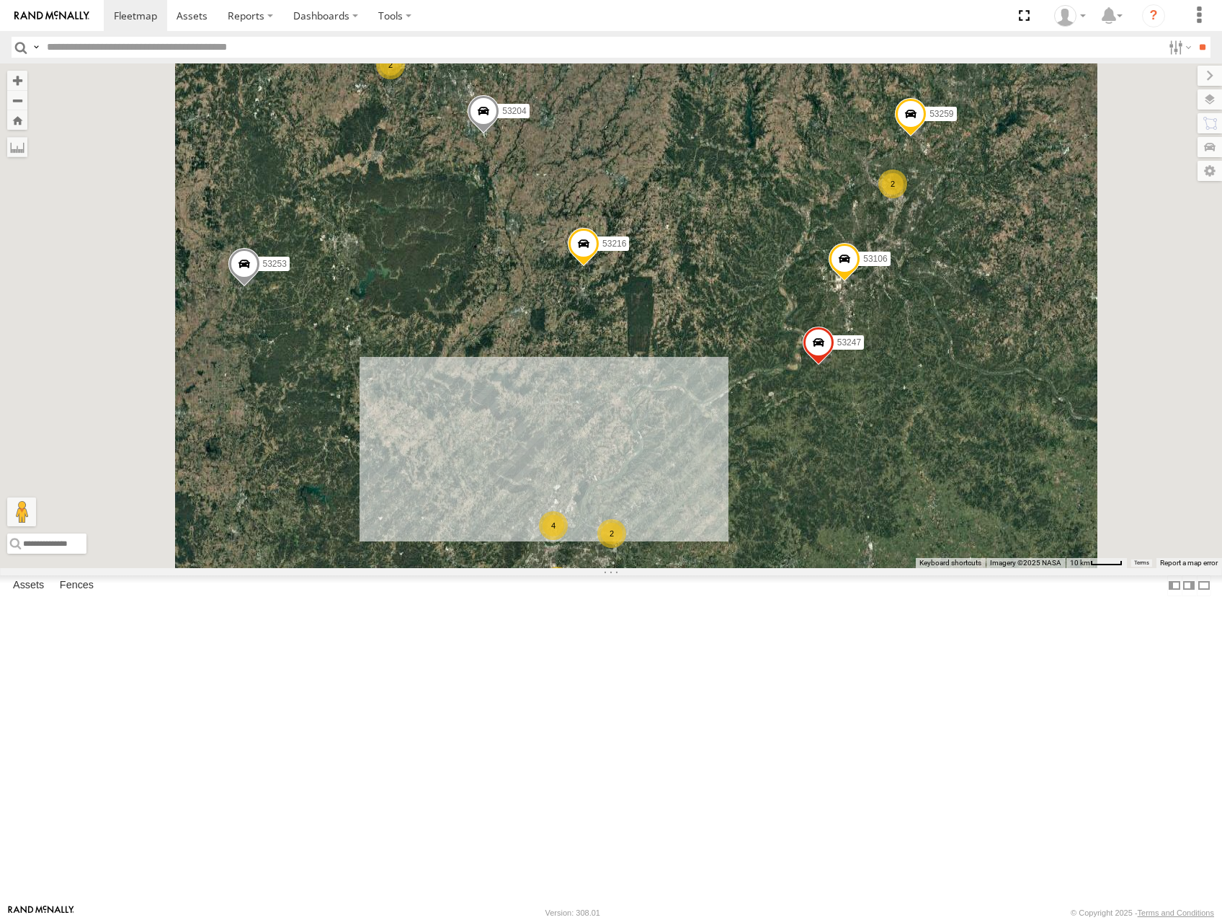
drag, startPoint x: 860, startPoint y: 659, endPoint x: 917, endPoint y: 511, distance: 158.6
click at [917, 511] on div "53152 53281 53271 53101 53249 53216 53253 53274 53215 53204 53248 53106 53149 5…" at bounding box center [611, 315] width 1222 height 504
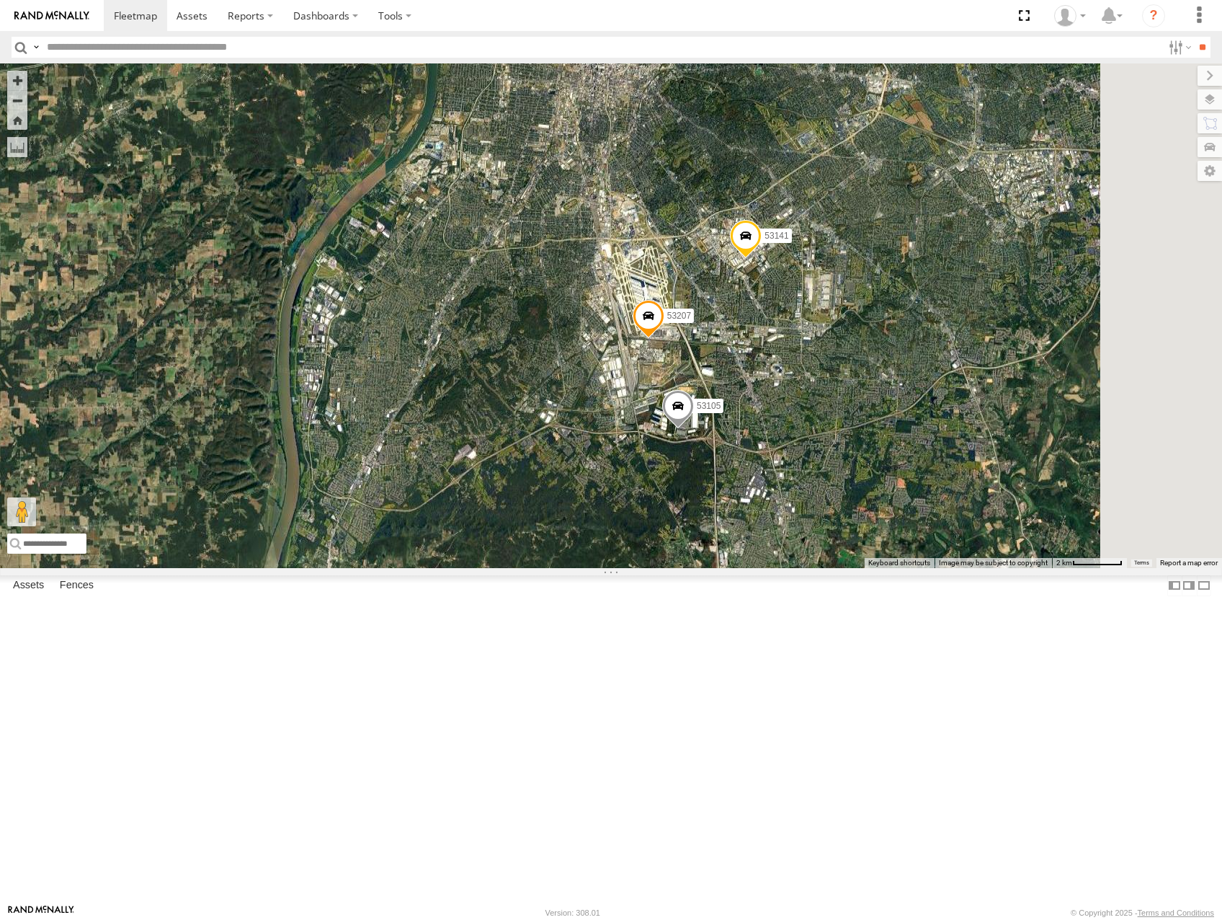
drag, startPoint x: 1110, startPoint y: 396, endPoint x: 990, endPoint y: 490, distance: 152.4
click at [1015, 484] on div "53152 53281 53271 53101 53249 53216 53253 53274 53215 53204 53248 53106 53149 5…" at bounding box center [611, 315] width 1222 height 504
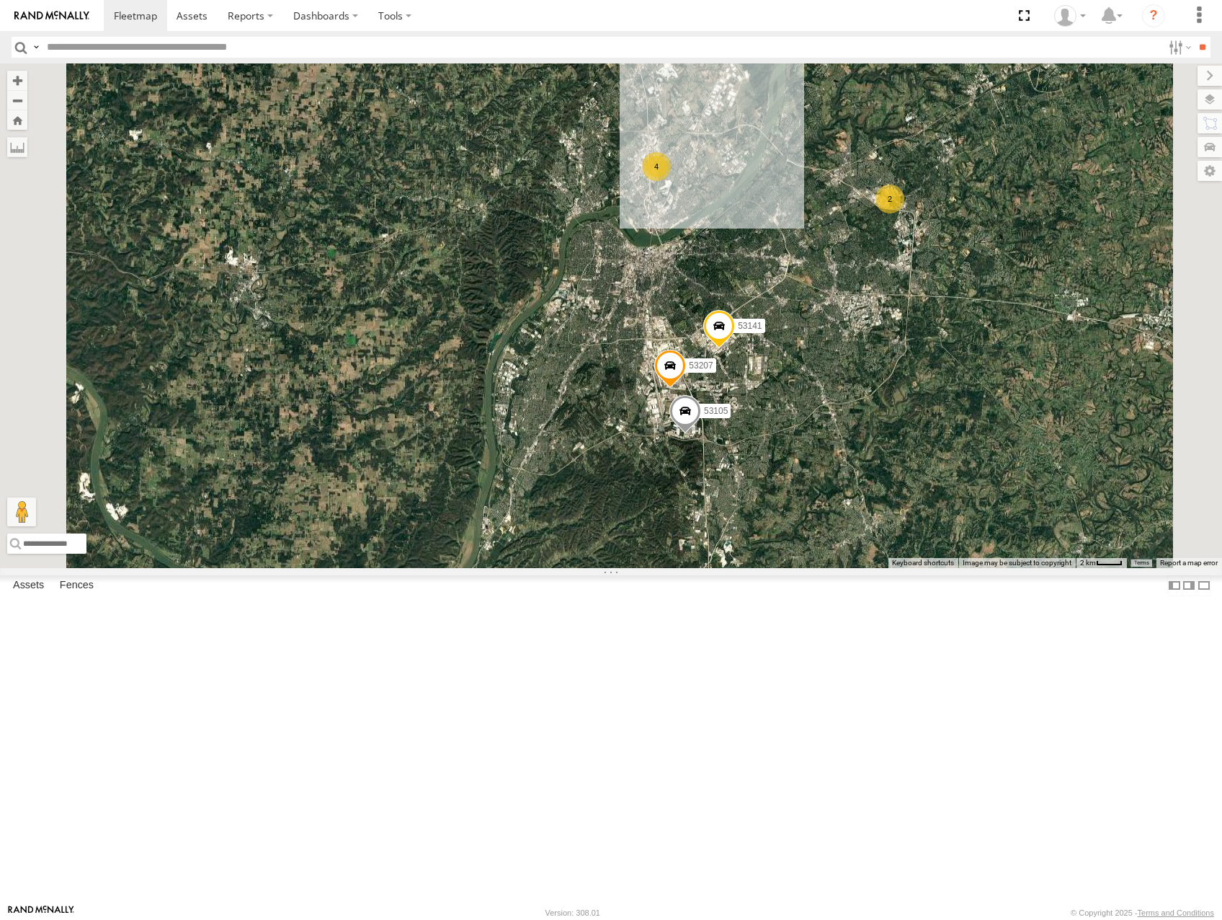
drag, startPoint x: 1075, startPoint y: 333, endPoint x: 1031, endPoint y: 405, distance: 84.4
click at [1031, 405] on div "53152 53281 53271 53101 53249 53216 53253 53274 53215 53204 53248 53106 53149 5…" at bounding box center [611, 315] width 1222 height 504
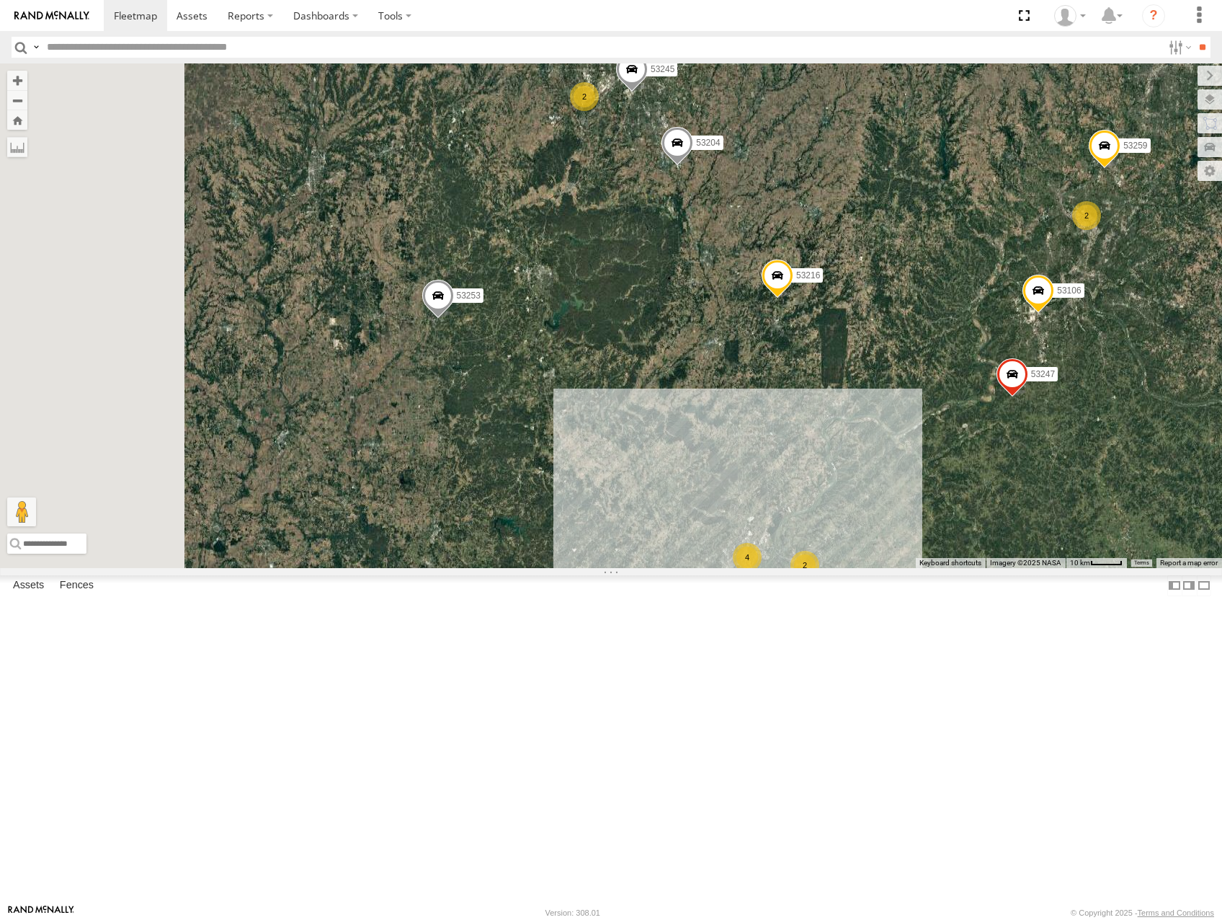
drag, startPoint x: 682, startPoint y: 517, endPoint x: 863, endPoint y: 540, distance: 182.3
click at [863, 540] on div "53152 53281 53271 53216 53101 53253 53274 53249 53285 53204 53144 53106 53149 5…" at bounding box center [611, 315] width 1222 height 504
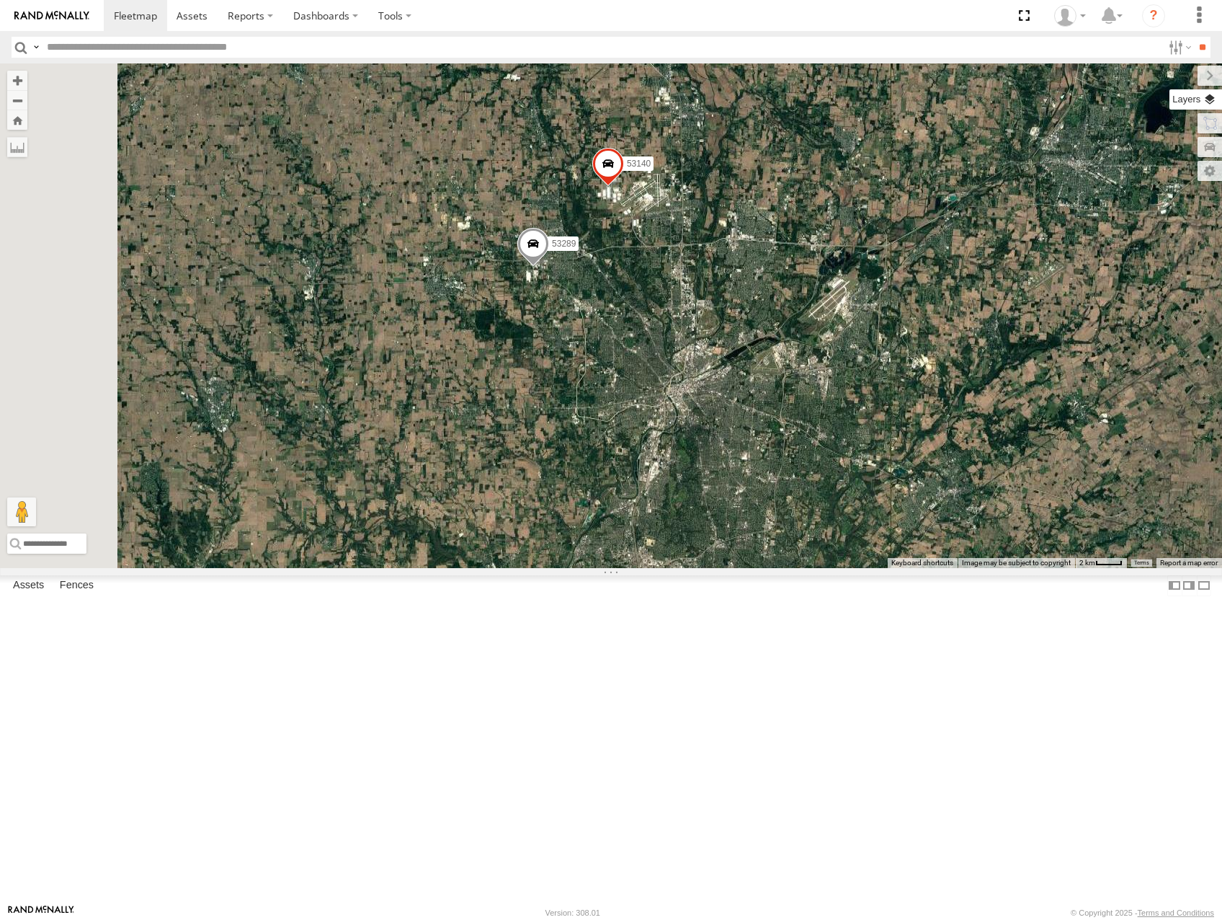
click at [1209, 97] on label at bounding box center [1196, 99] width 53 height 20
click at [0, 0] on span "Basemaps" at bounding box center [0, 0] width 0 height 0
click at [0, 0] on span "Roadmap" at bounding box center [0, 0] width 0 height 0
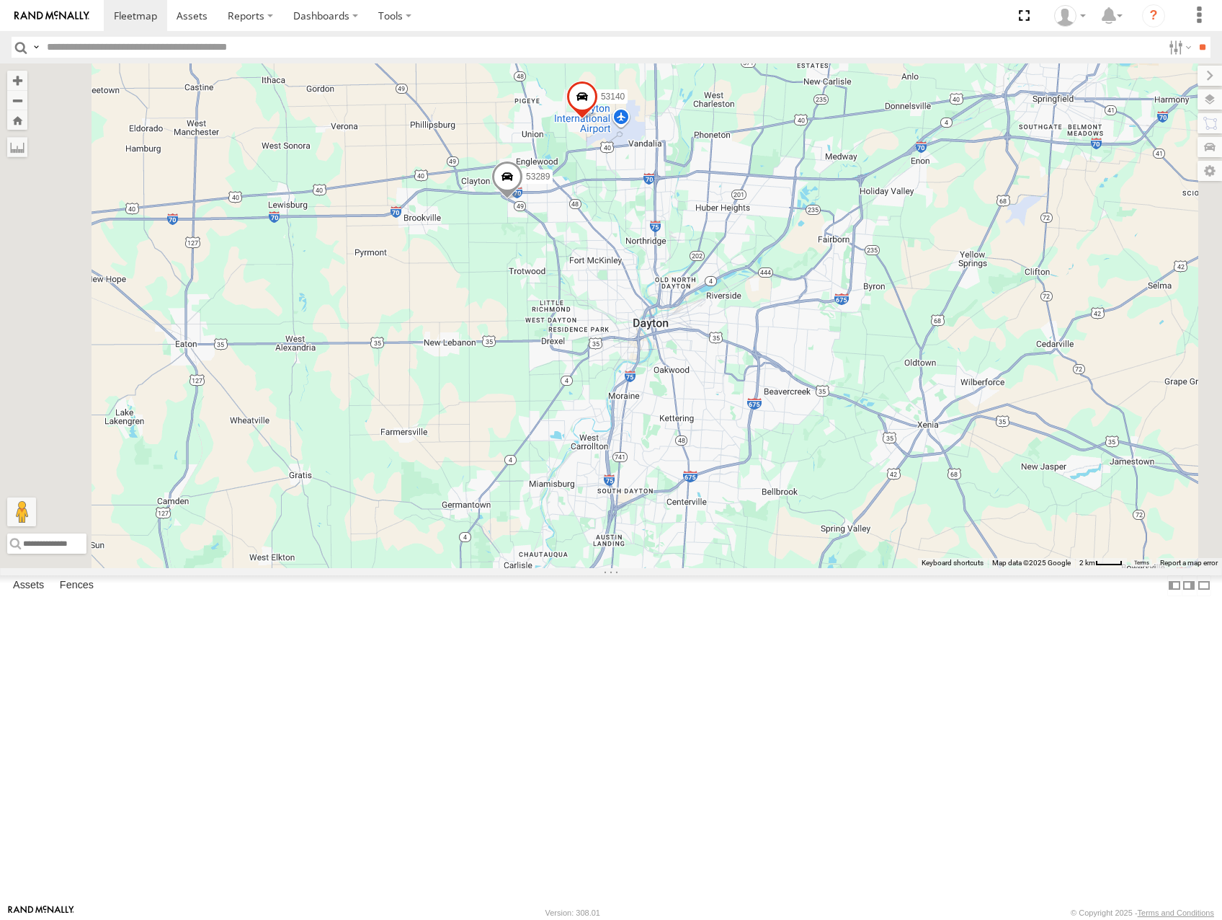
drag, startPoint x: 835, startPoint y: 362, endPoint x: 821, endPoint y: 364, distance: 13.8
click at [822, 364] on div "53101 53152 53281 53271 53253 53274 53249 53216 53285 53214 53137 53215 53106 5…" at bounding box center [611, 315] width 1222 height 504
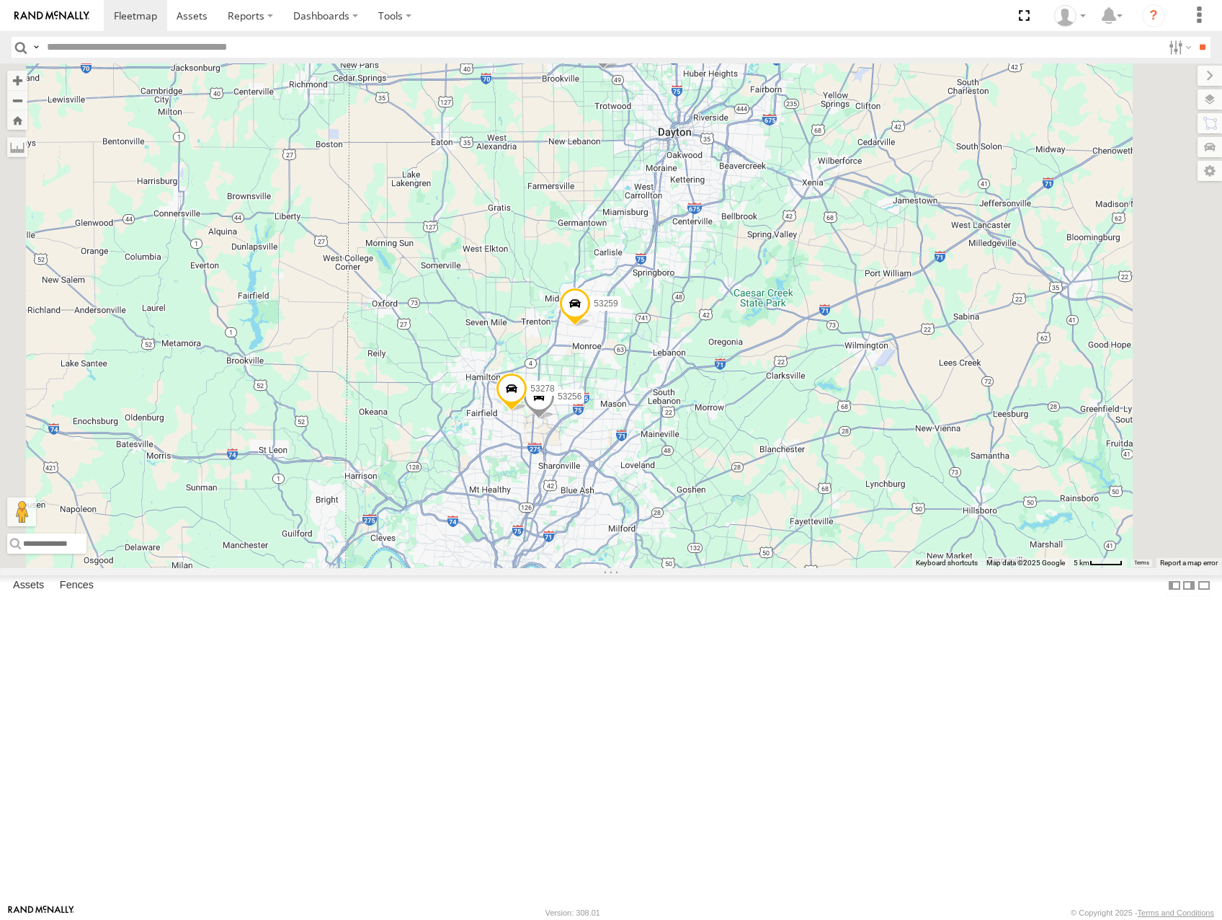
drag, startPoint x: 863, startPoint y: 611, endPoint x: 922, endPoint y: 429, distance: 191.9
click at [922, 429] on div "53101 53152 53281 53271 53253 53274 53249 53216 53285 53214 53137 53215 53106 5…" at bounding box center [611, 315] width 1222 height 504
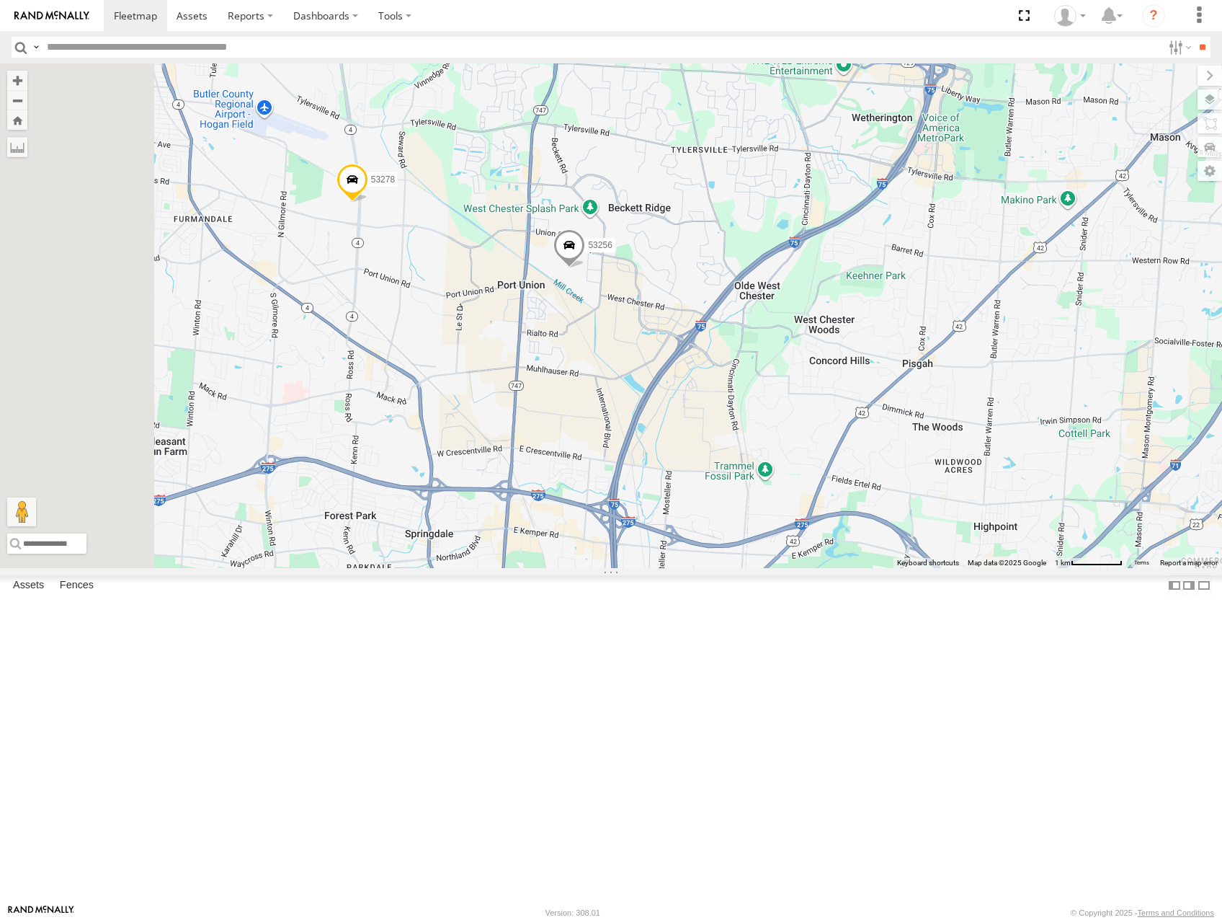
drag, startPoint x: 703, startPoint y: 522, endPoint x: 793, endPoint y: 505, distance: 92.4
click at [793, 505] on div "53101 53152 53281 53271 53253 53274 53249 53216 53285 53214 53137 53215 53106 5…" at bounding box center [611, 315] width 1222 height 504
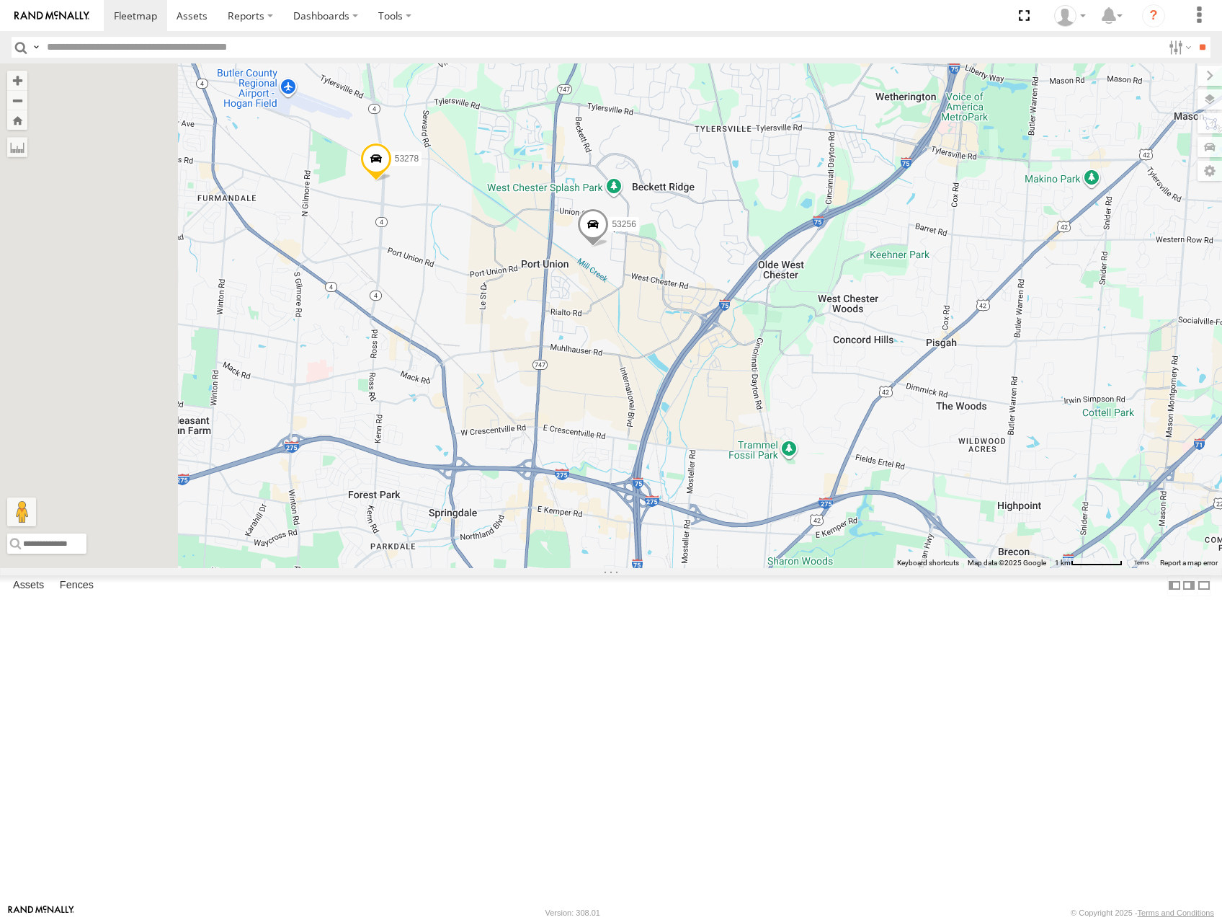
drag, startPoint x: 669, startPoint y: 508, endPoint x: 689, endPoint y: 486, distance: 30.1
click at [689, 486] on div "53101 53152 53281 53271 53253 53274 53249 53216 53285 53214 53137 53215 53106 5…" at bounding box center [611, 315] width 1222 height 504
drag, startPoint x: 755, startPoint y: 592, endPoint x: 823, endPoint y: 517, distance: 102.0
click at [823, 517] on div "53101 53152 53281 53271 53253 53274 53249 53216 53285 53214 53137 53215 53106 5…" at bounding box center [611, 315] width 1222 height 504
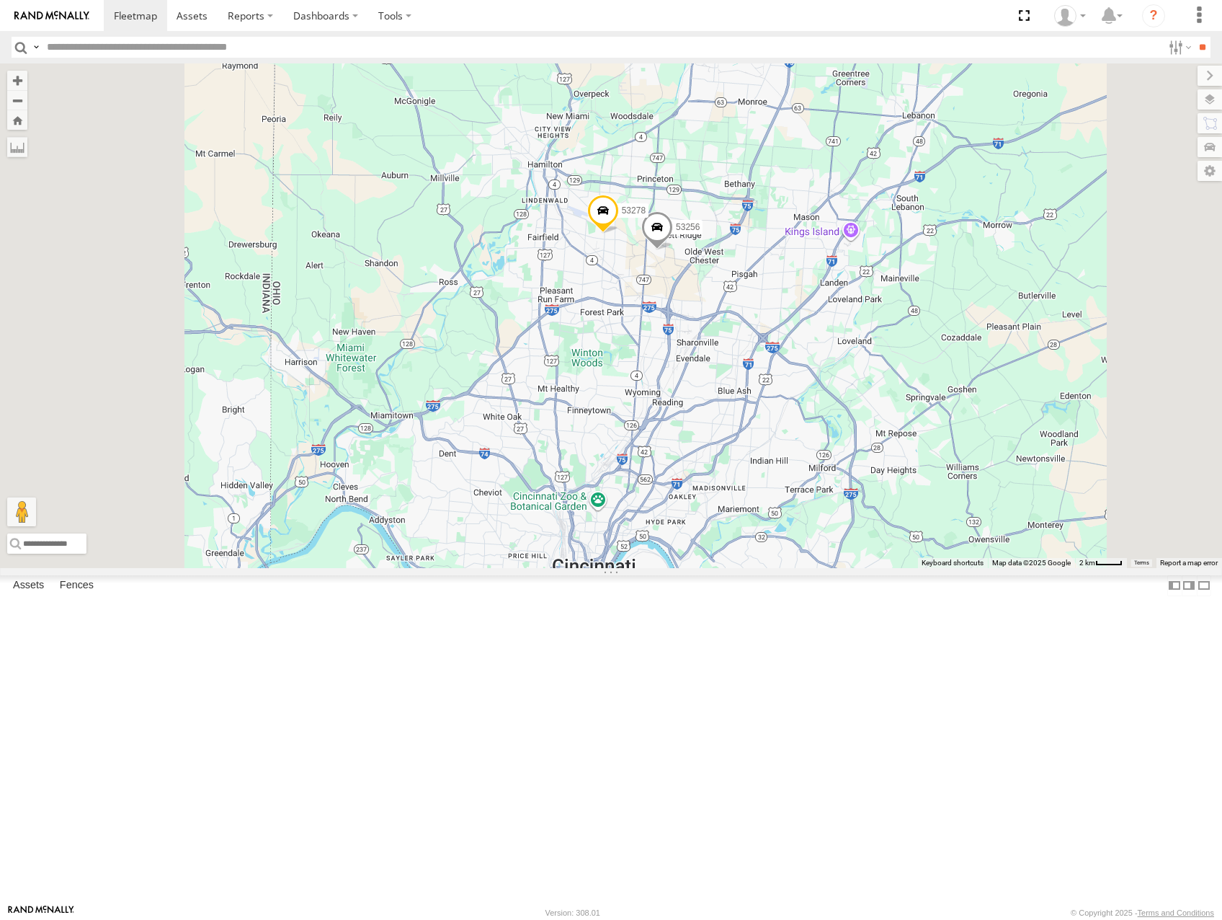
drag, startPoint x: 846, startPoint y: 613, endPoint x: 855, endPoint y: 559, distance: 54.1
click at [855, 562] on div "53101 53152 53281 53271 53253 53274 53249 53216 53285 53214 53137 53215 53106 5…" at bounding box center [611, 315] width 1222 height 504
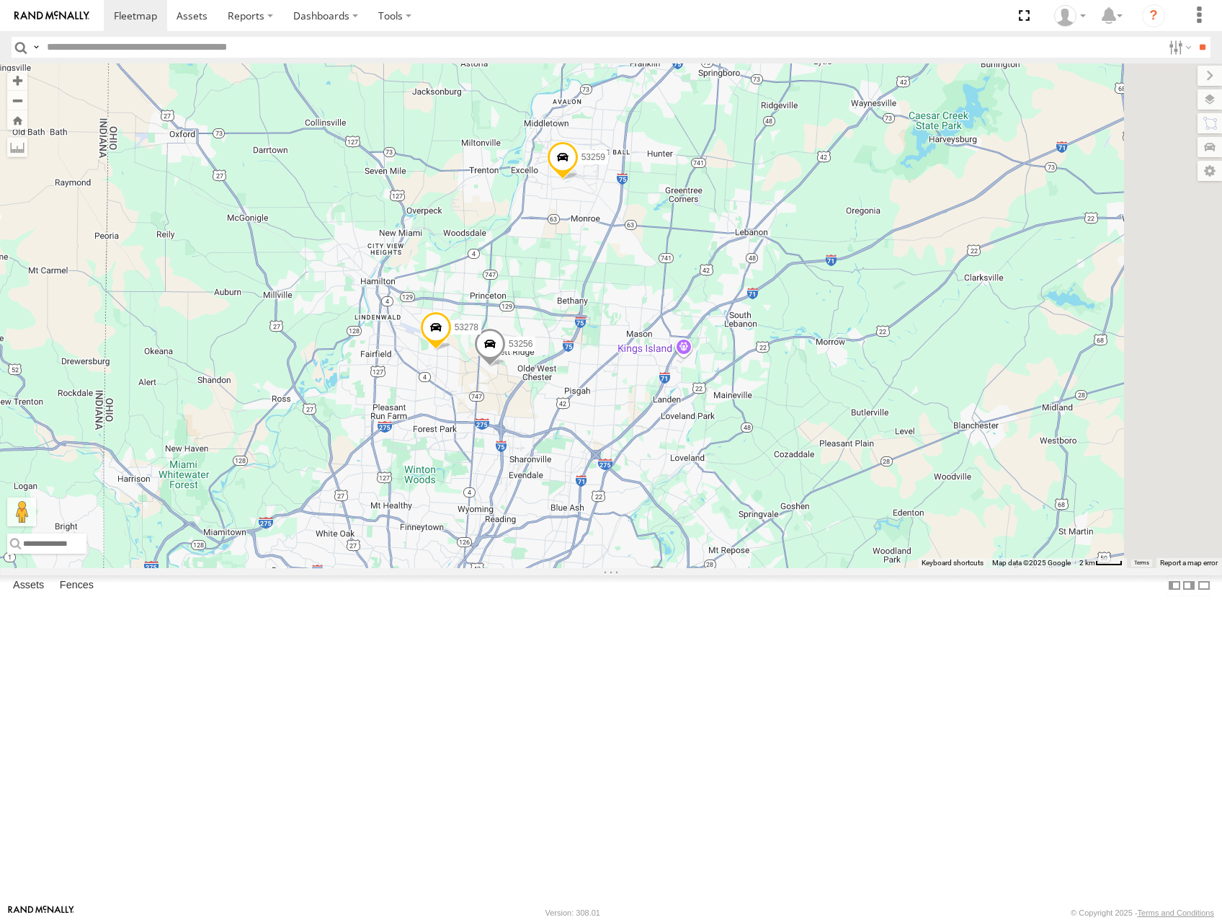
drag, startPoint x: 740, startPoint y: 574, endPoint x: 691, endPoint y: 633, distance: 77.3
click at [691, 567] on div "53101 53152 53281 53271 53253 53274 53249 53216 53285 53214 53137 53215 53106 5…" at bounding box center [611, 315] width 1222 height 504
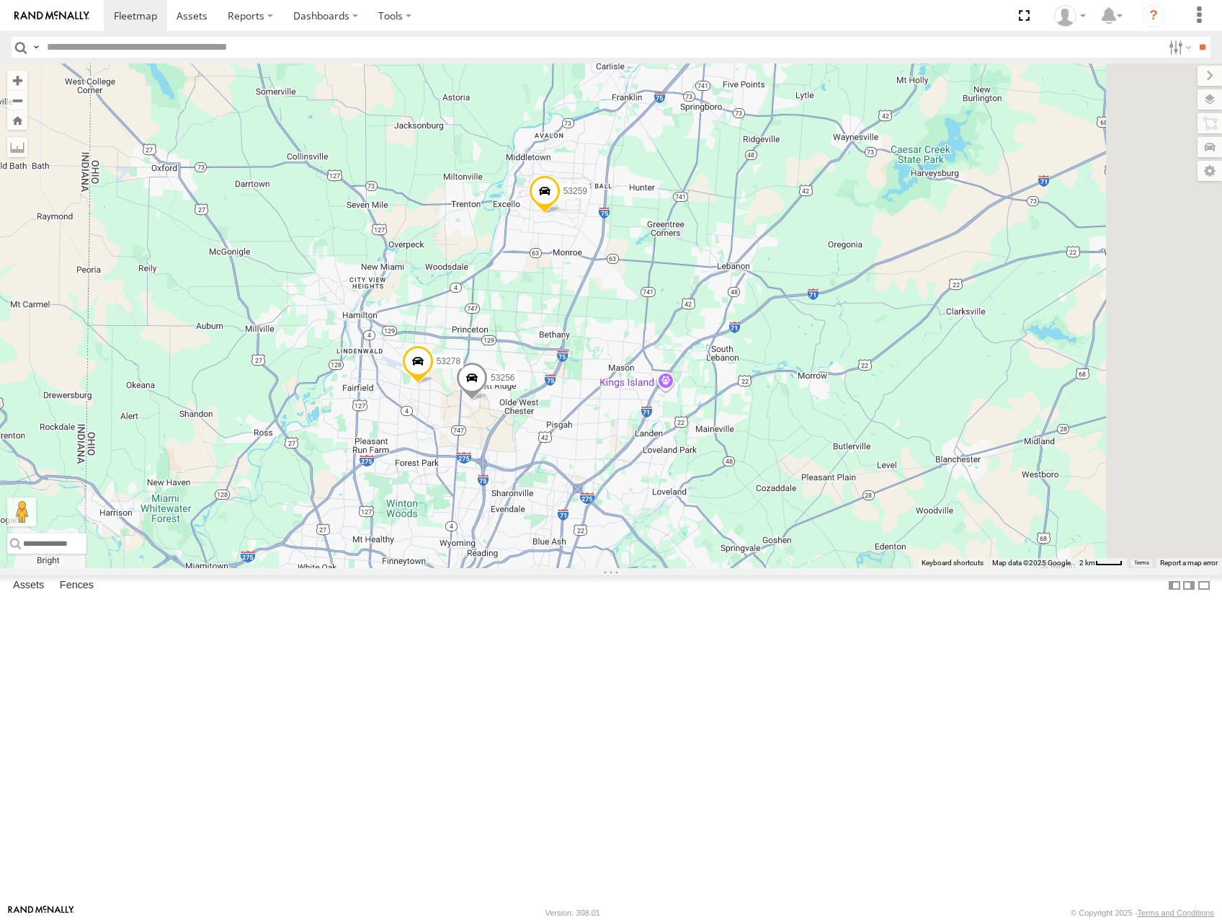
click at [561, 214] on span at bounding box center [545, 194] width 32 height 39
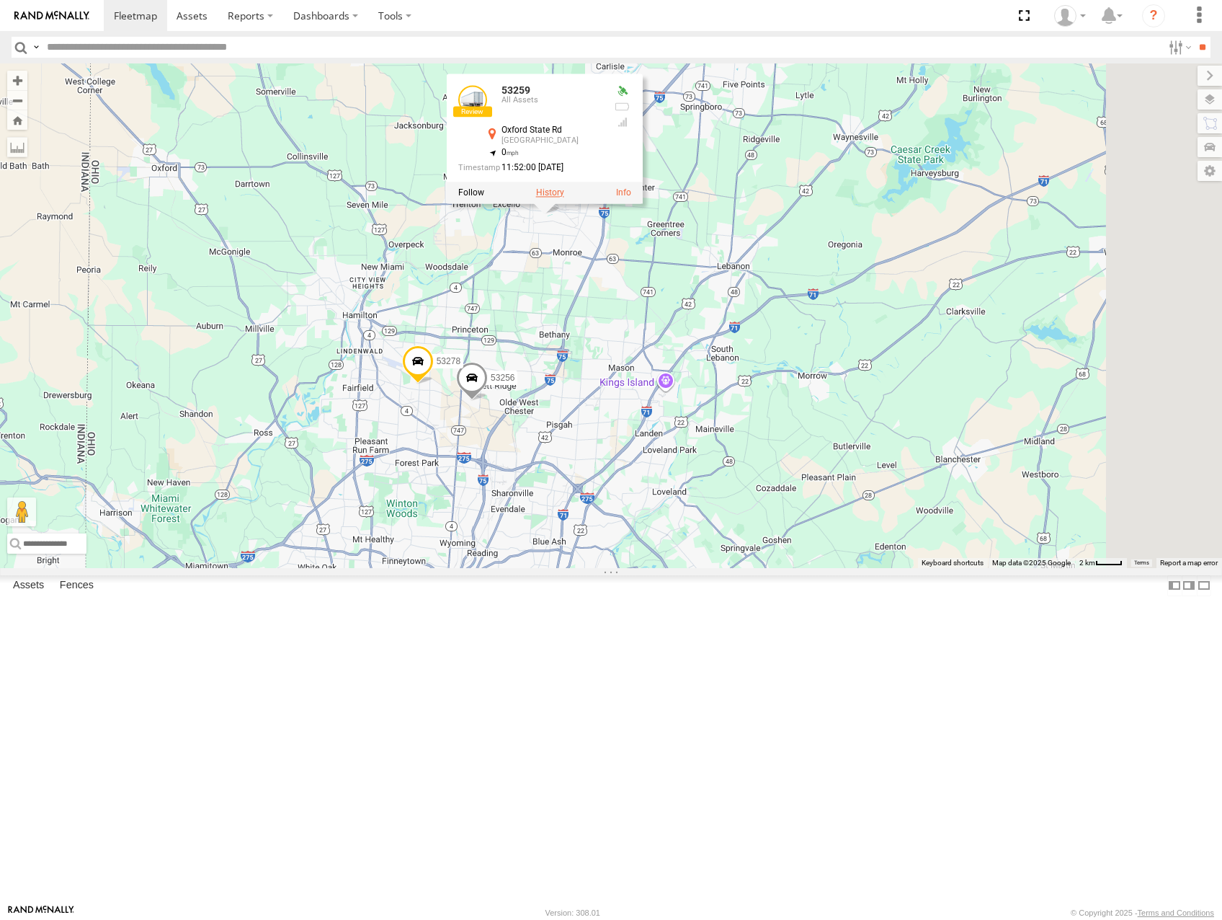
click at [564, 197] on label at bounding box center [550, 192] width 28 height 10
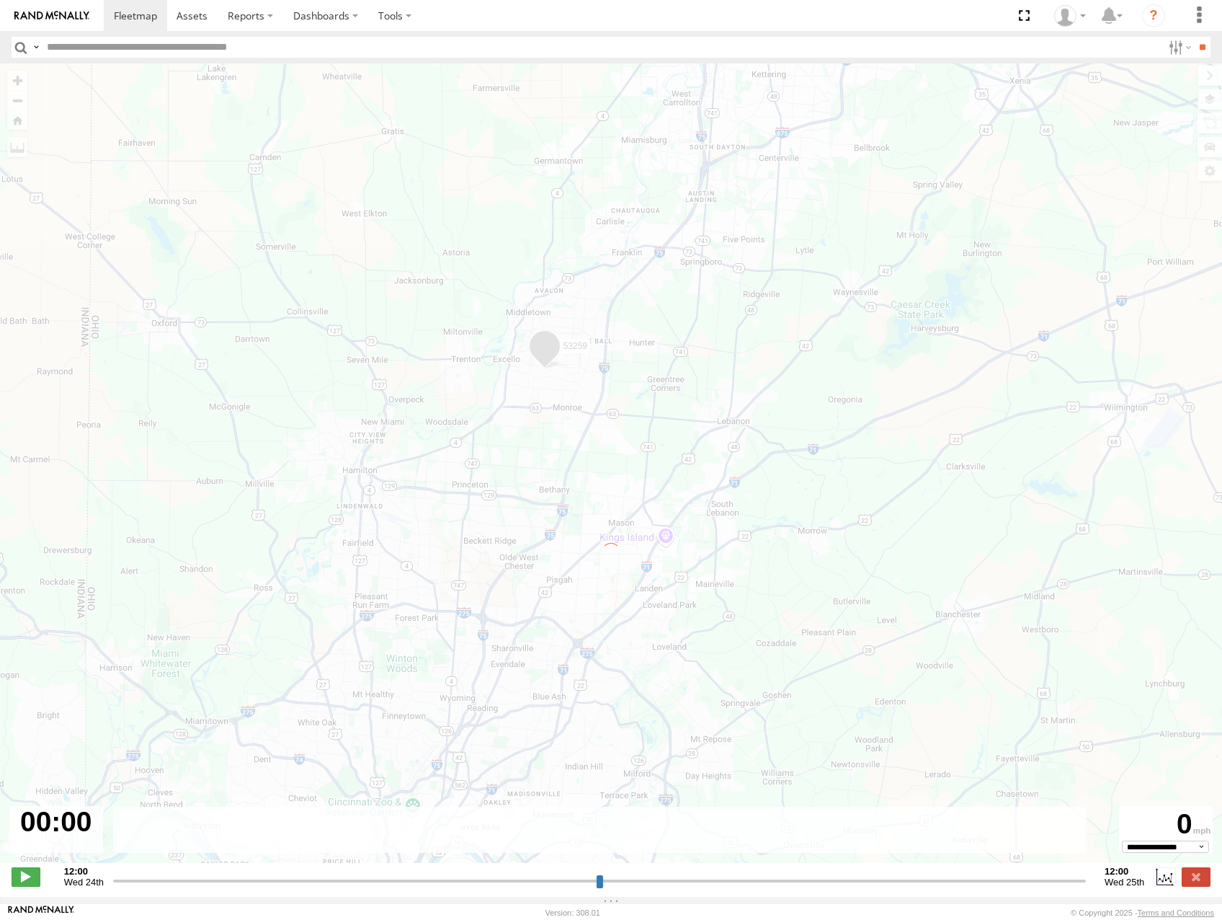
type input "**********"
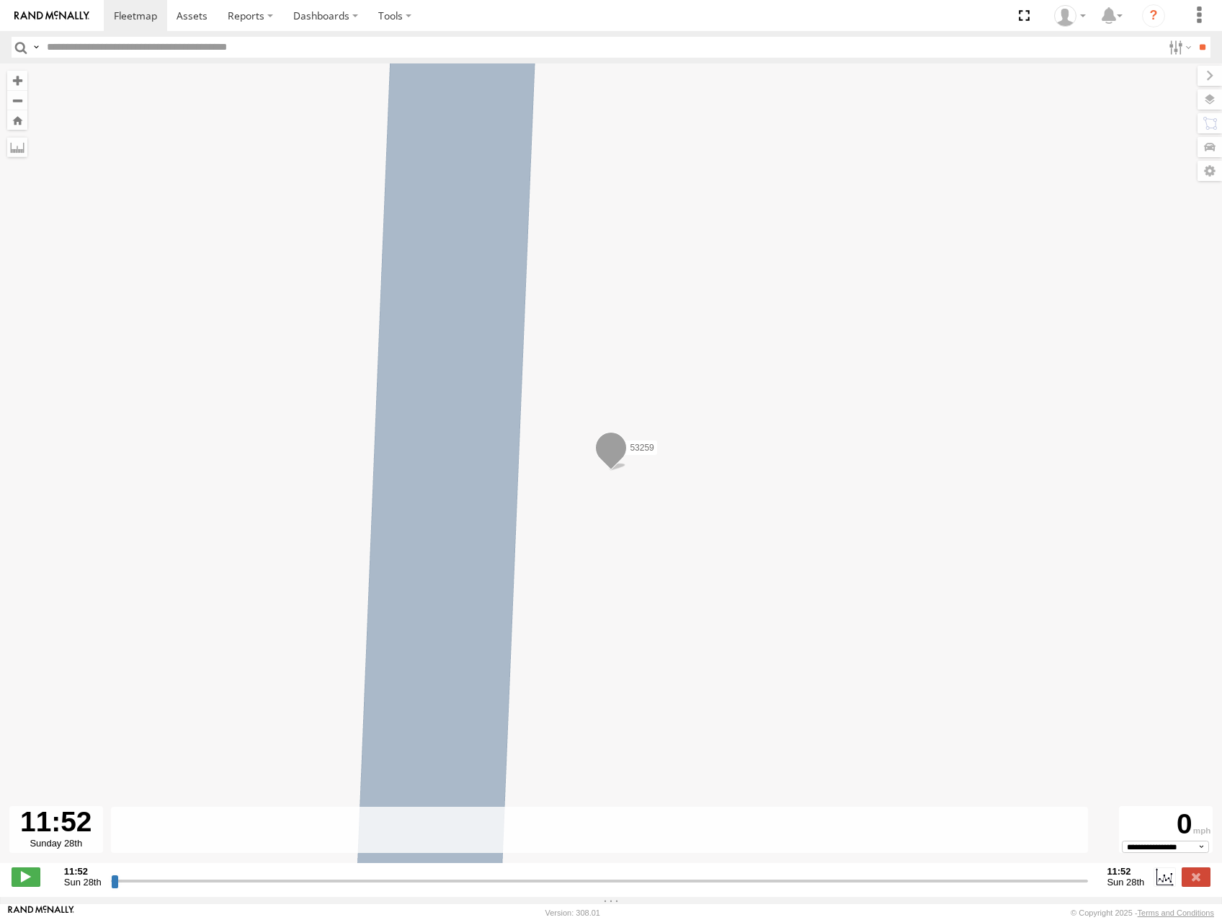
drag, startPoint x: 115, startPoint y: 887, endPoint x: 680, endPoint y: 791, distance: 573.9
click at [667, 873] on input "range" at bounding box center [600, 880] width 978 height 14
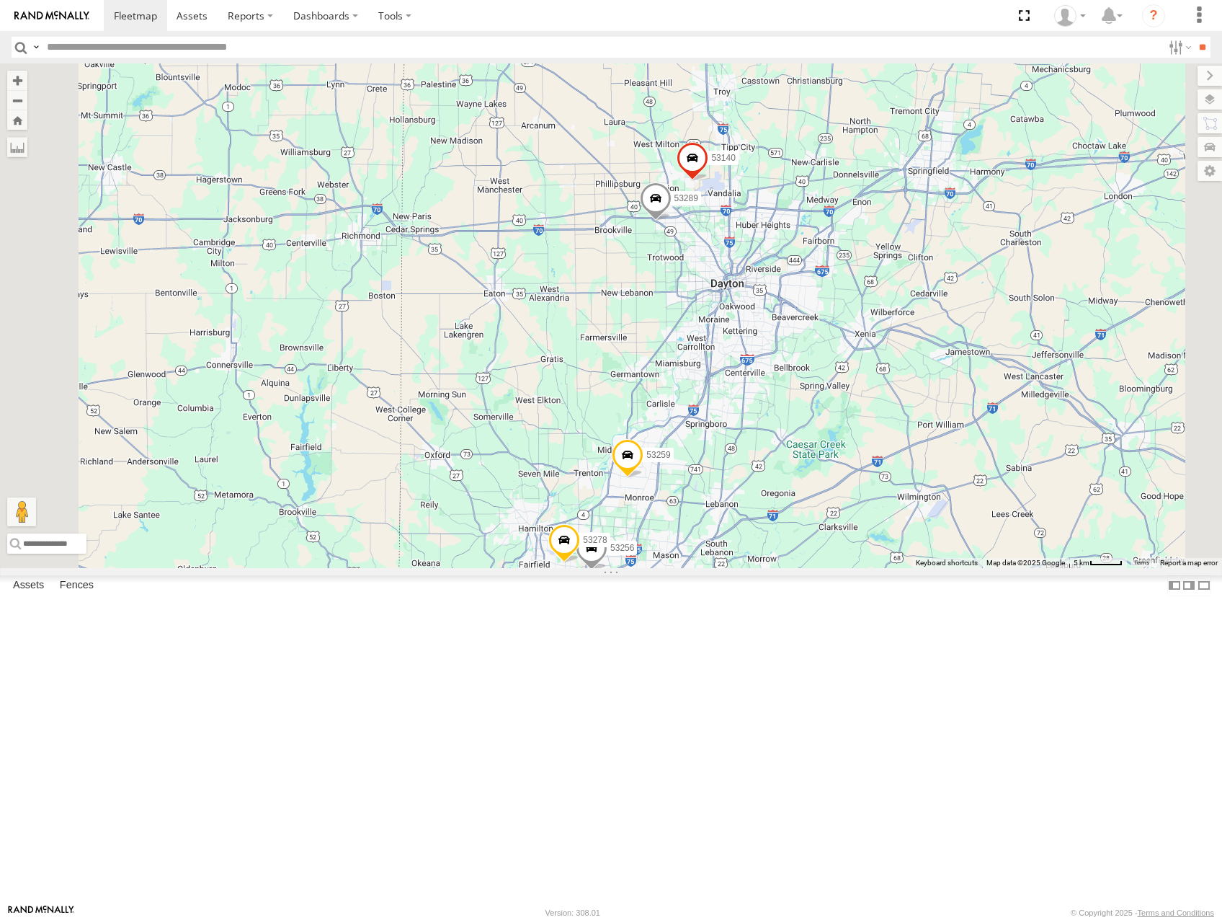
drag, startPoint x: 810, startPoint y: 540, endPoint x: 834, endPoint y: 473, distance: 71.8
click at [834, 475] on div "53101 53152 53281 53271 53253 53274 53249 53216 53285 53214 53137 53215 53106 5…" at bounding box center [611, 315] width 1222 height 504
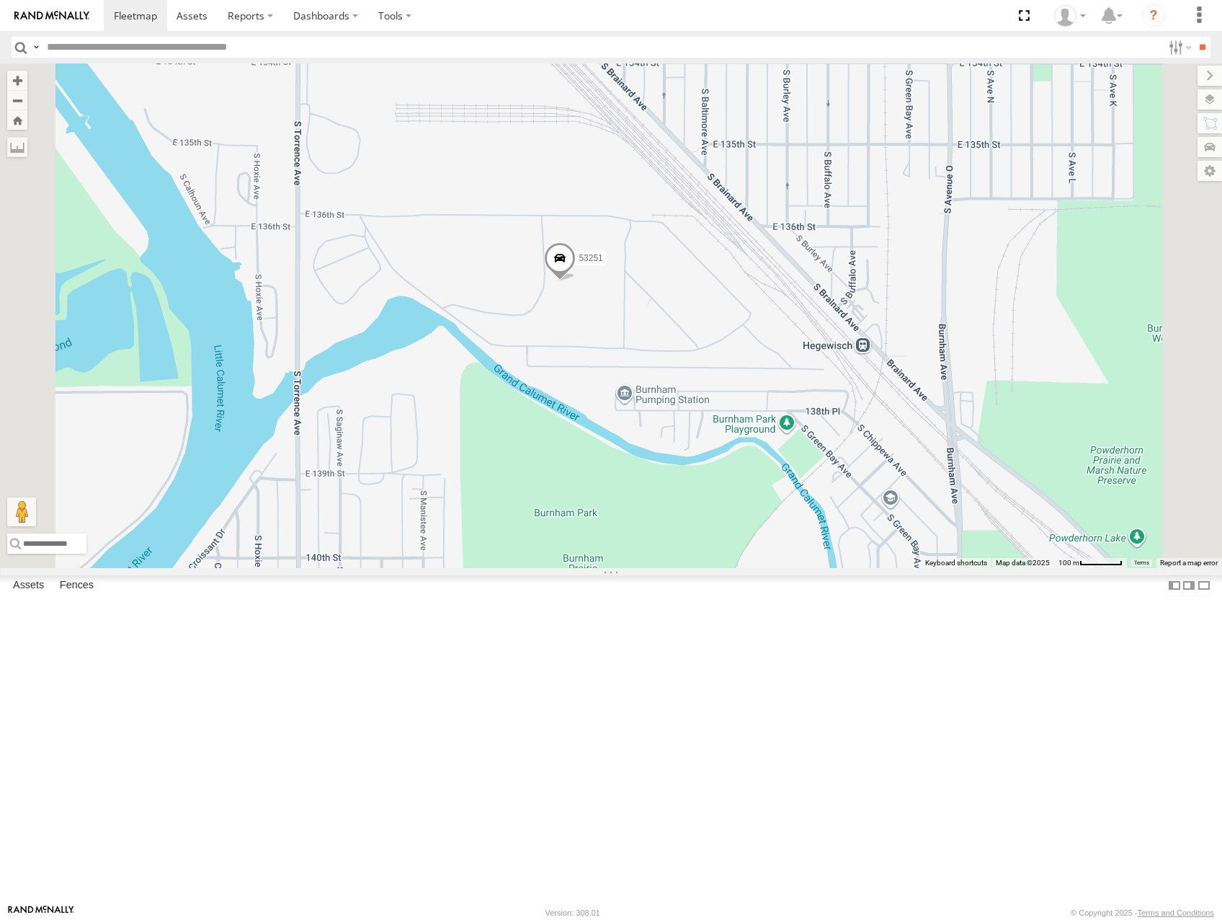
click at [1209, 103] on label at bounding box center [1210, 99] width 25 height 20
click at [0, 0] on span "Basemaps" at bounding box center [0, 0] width 0 height 0
click at [0, 0] on span "Satellite" at bounding box center [0, 0] width 0 height 0
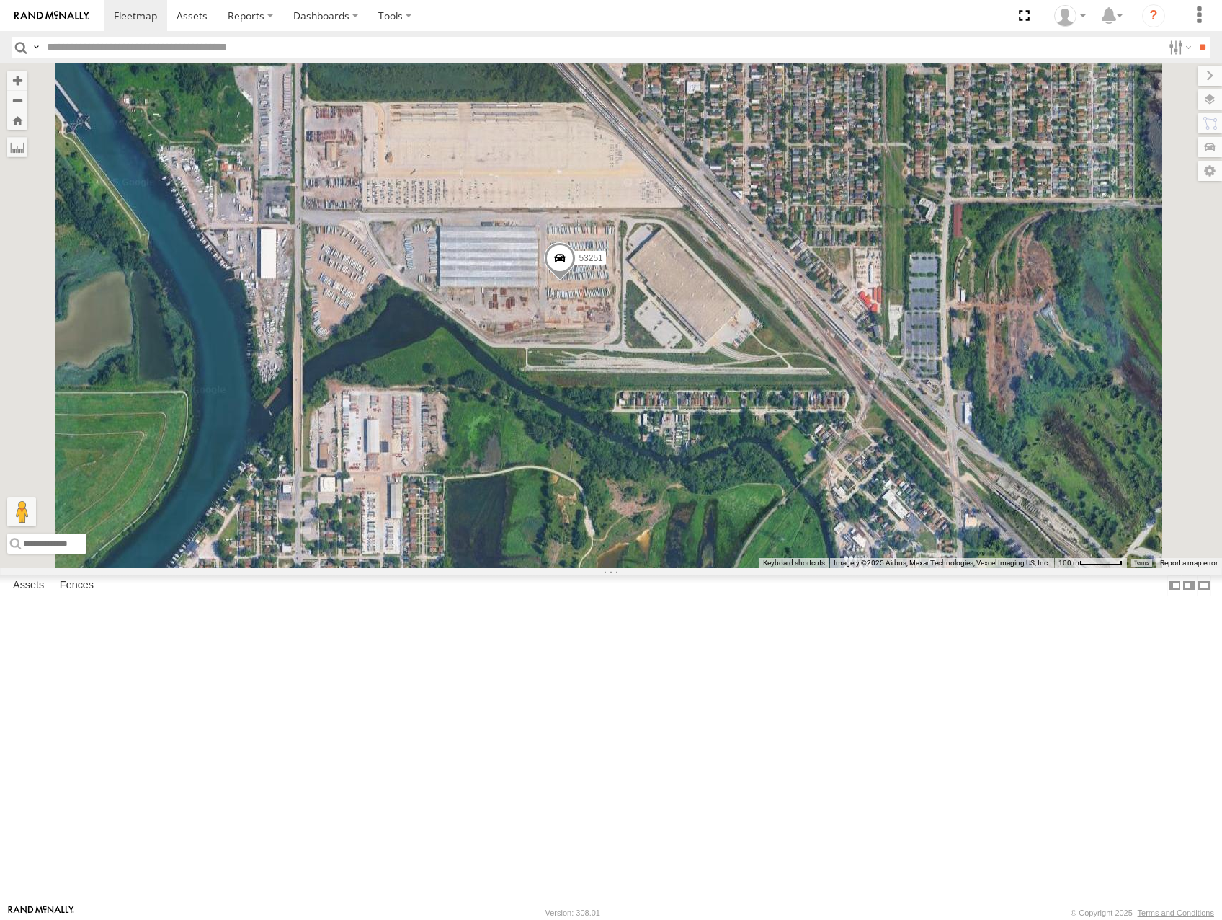
click at [576, 281] on span at bounding box center [560, 261] width 32 height 39
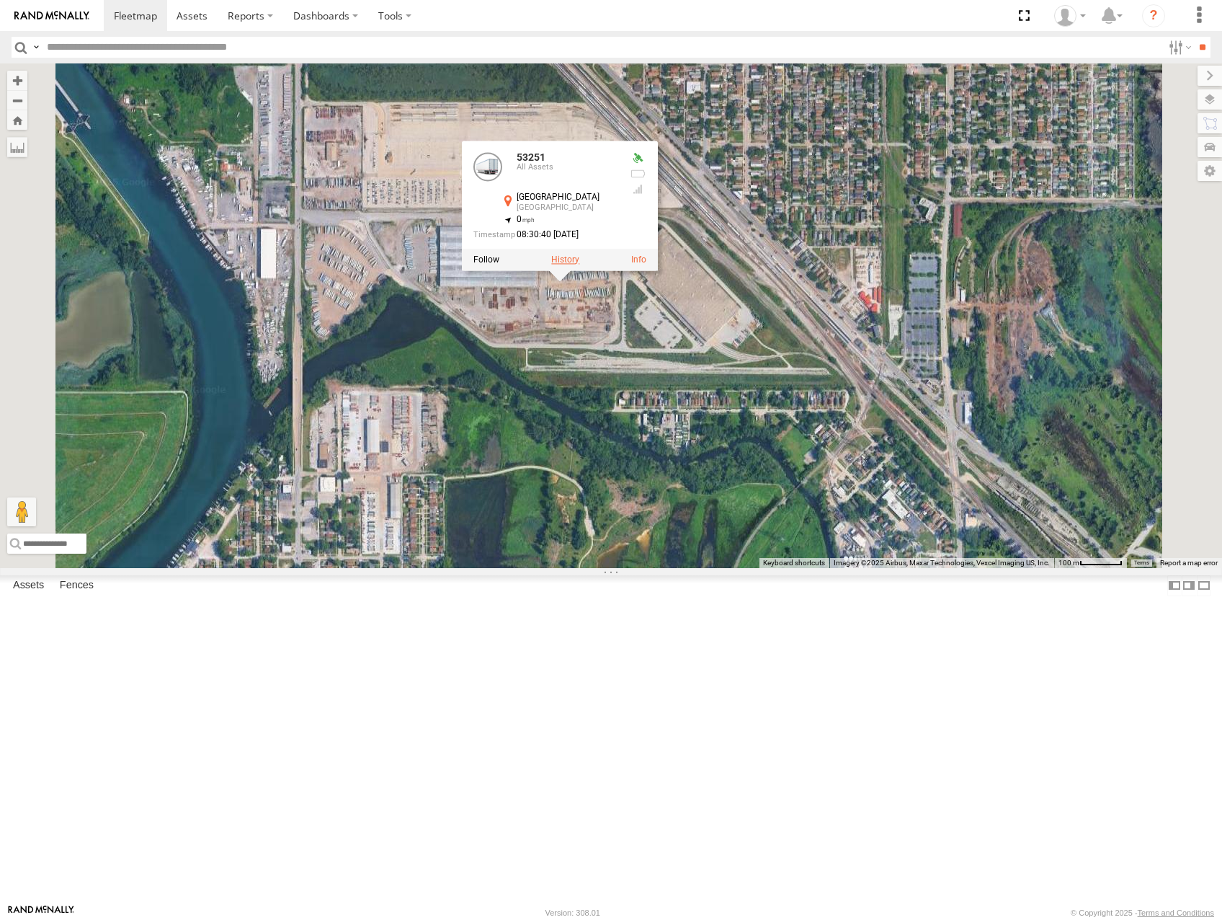
click at [579, 264] on label at bounding box center [565, 259] width 28 height 10
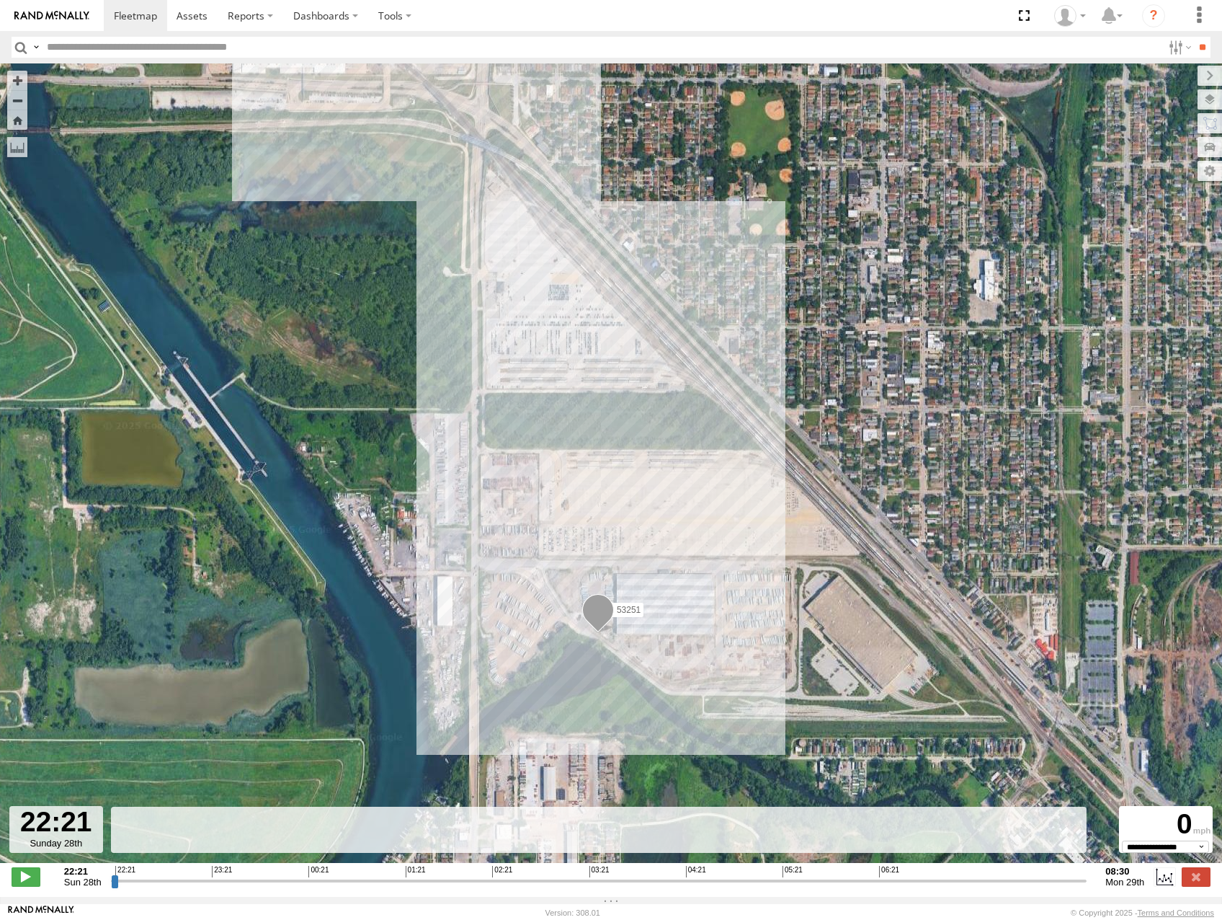
drag, startPoint x: 793, startPoint y: 600, endPoint x: 747, endPoint y: 453, distance: 154.6
click at [760, 427] on div "53251" at bounding box center [611, 470] width 1222 height 814
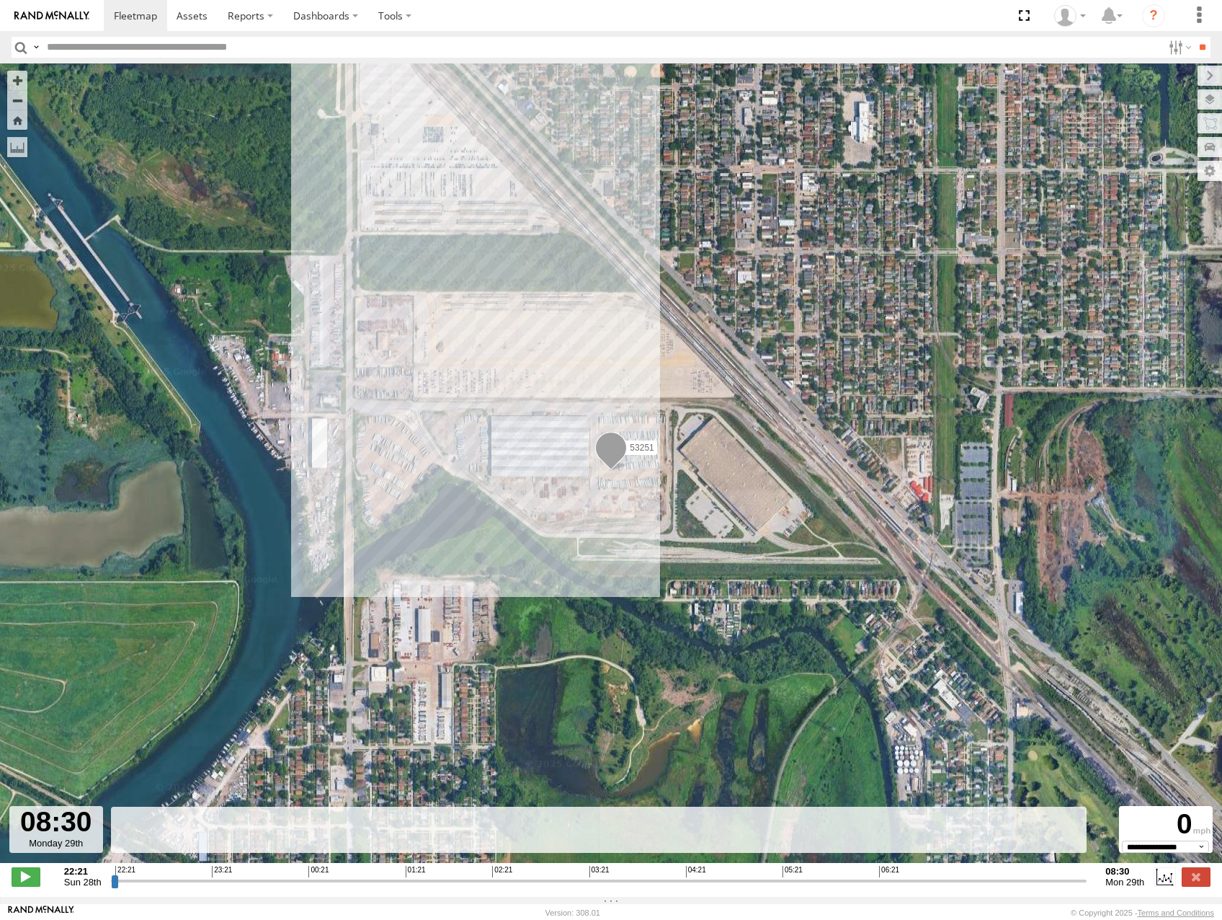
drag, startPoint x: 117, startPoint y: 886, endPoint x: 1059, endPoint y: 855, distance: 943.1
type input "**********"
click at [1087, 887] on input "range" at bounding box center [599, 880] width 976 height 14
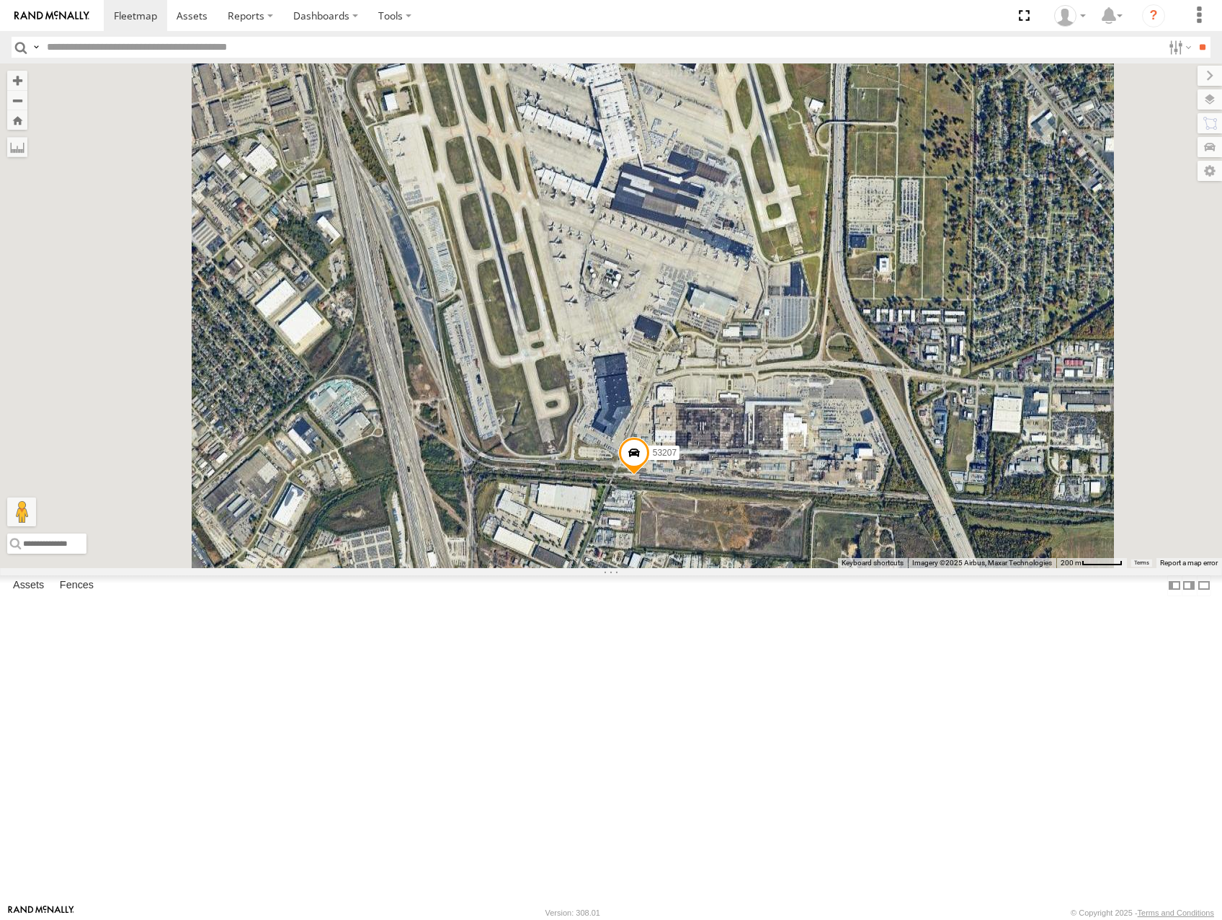
drag, startPoint x: 858, startPoint y: 743, endPoint x: 904, endPoint y: 639, distance: 113.3
click at [917, 567] on div "53101 53152 53281 53215 53271 53253 53249 53216 53285 53214 53137 53265 53140 5…" at bounding box center [611, 315] width 1222 height 504
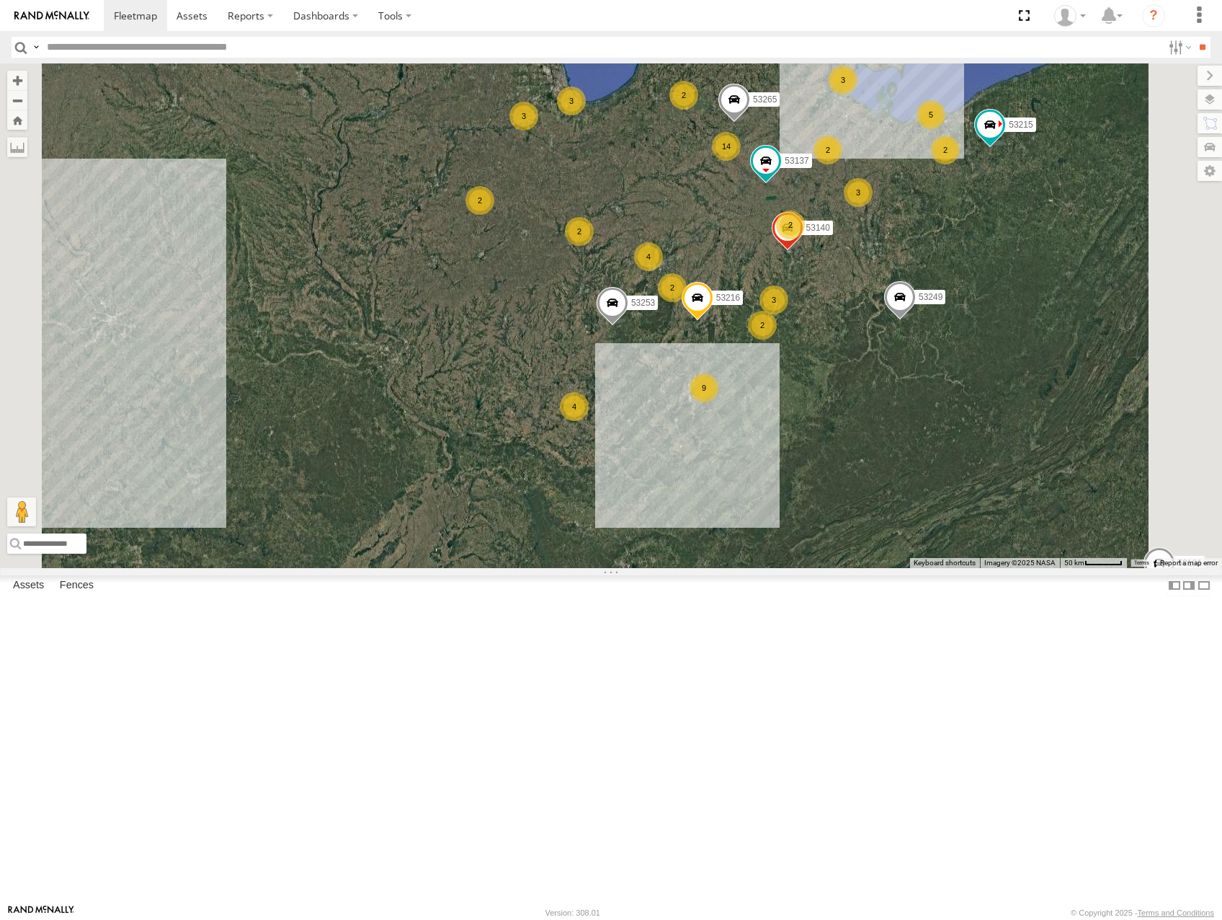
drag, startPoint x: 1010, startPoint y: 368, endPoint x: 1015, endPoint y: 437, distance: 70.0
click at [1015, 437] on div "53101 53152 53281 53215 53271 53253 53249 53216 53285 53214 53137 53265 53140 4…" at bounding box center [611, 315] width 1222 height 504
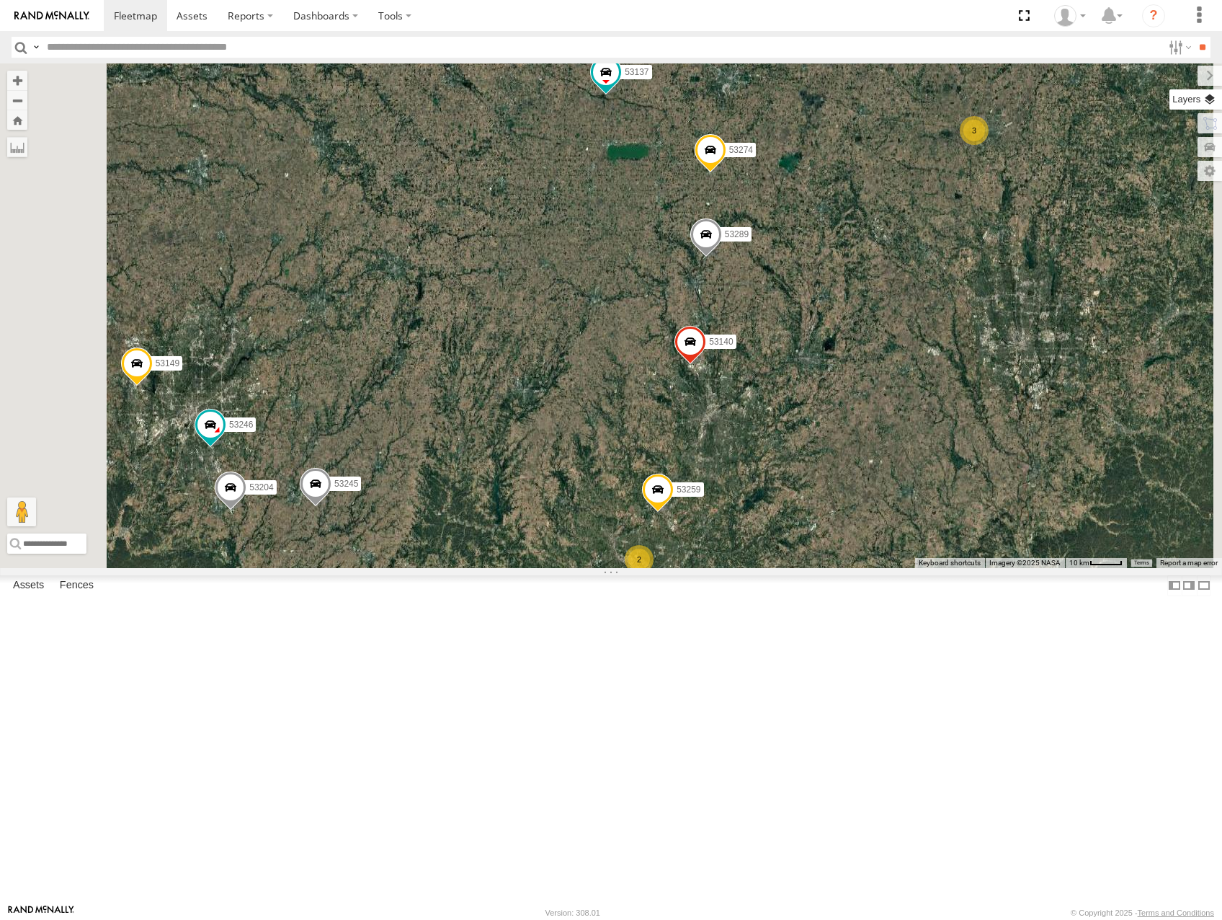
click at [1211, 98] on label at bounding box center [1196, 99] width 53 height 20
click at [0, 0] on span "Basemaps" at bounding box center [0, 0] width 0 height 0
click at [0, 0] on span "Roadmap" at bounding box center [0, 0] width 0 height 0
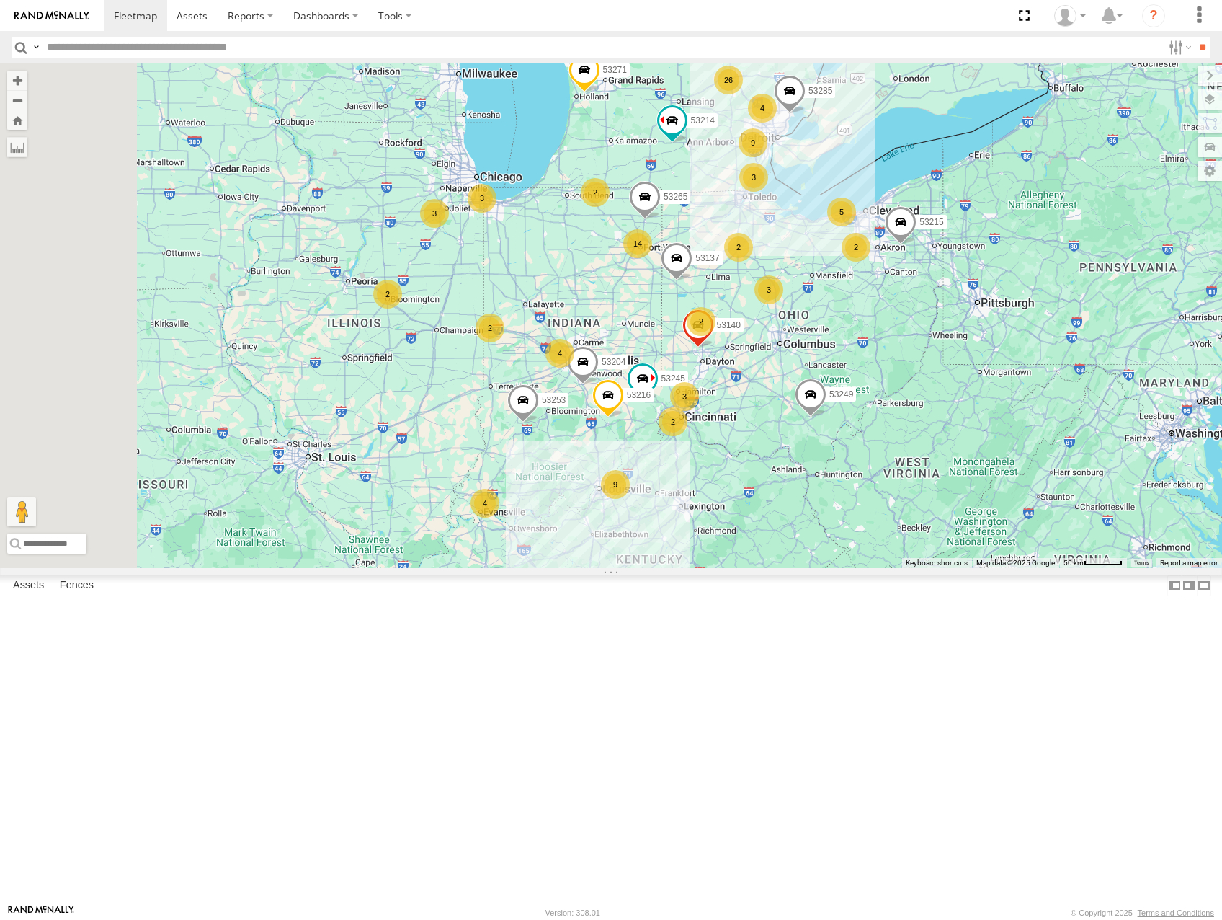
drag, startPoint x: 768, startPoint y: 600, endPoint x: 769, endPoint y: 593, distance: 7.2
click at [771, 567] on div "53245 53140 53216 53204 53137 53215 53285 53214 53253 53249 53265 26 4 14 2 532…" at bounding box center [611, 315] width 1222 height 504
